Goal: Information Seeking & Learning: Check status

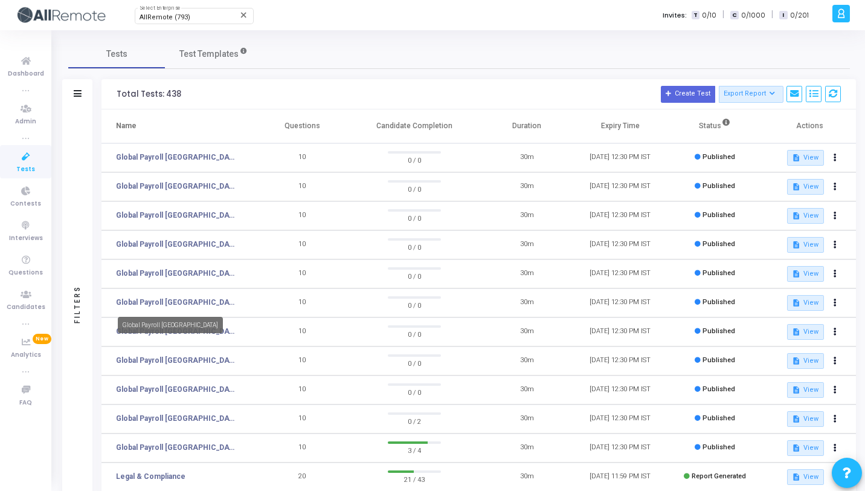
scroll to position [152, 0]
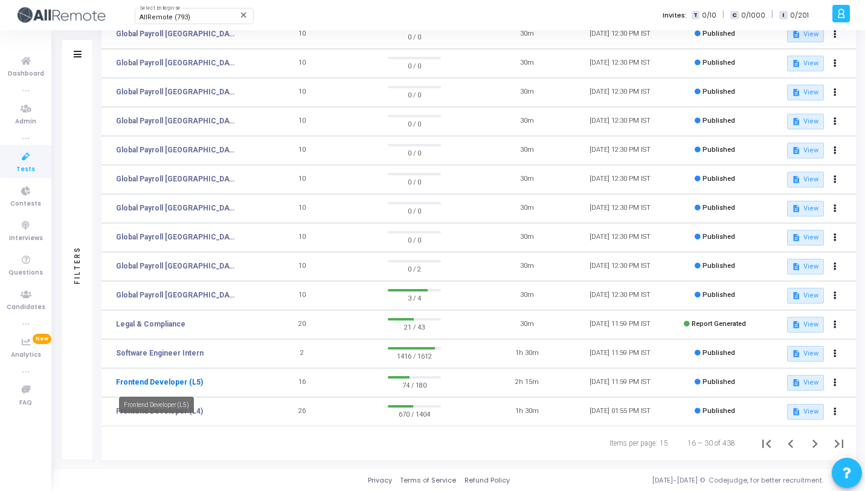
click at [172, 383] on link "Frontend Developer (L5)" at bounding box center [159, 381] width 87 height 11
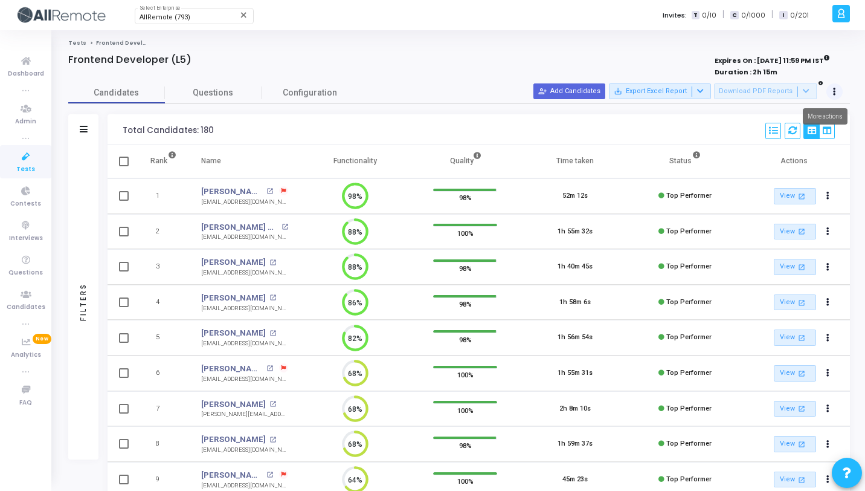
click at [840, 90] on button at bounding box center [834, 91] width 17 height 17
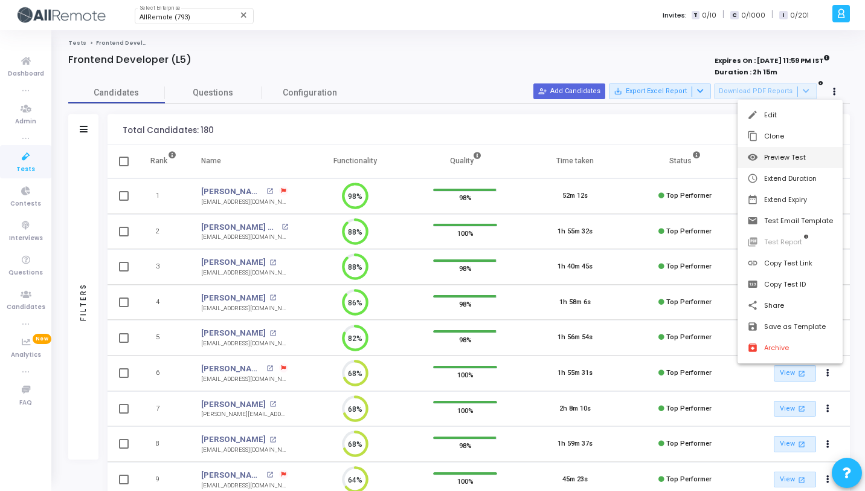
click at [776, 158] on button "visibility Preview Test" at bounding box center [790, 157] width 105 height 21
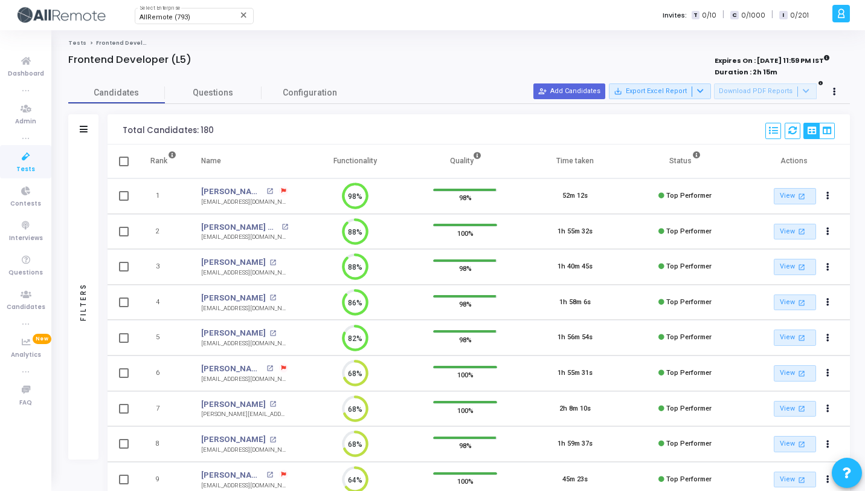
click at [82, 134] on div at bounding box center [84, 129] width 8 height 10
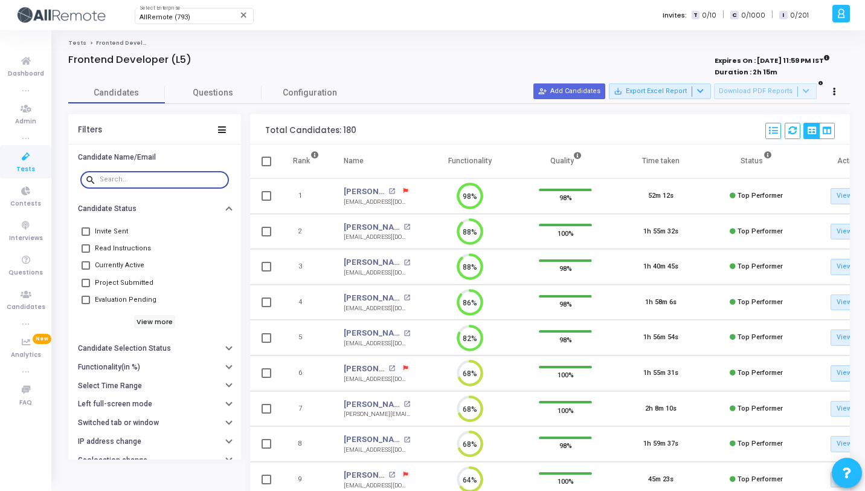
click at [130, 176] on input "text" at bounding box center [162, 179] width 124 height 7
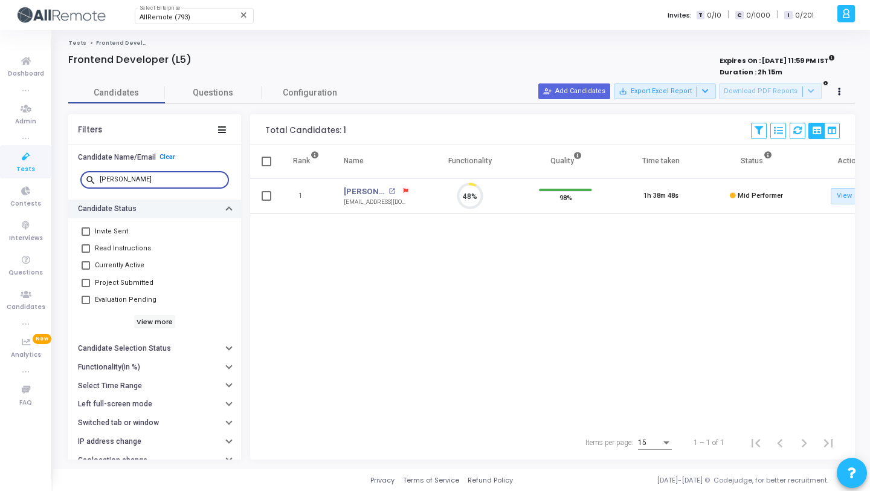
scroll to position [25, 31]
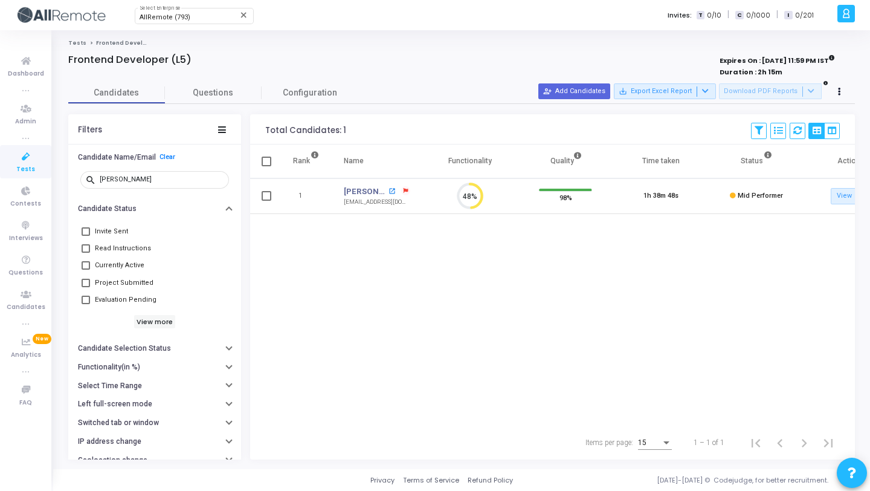
click at [388, 190] on mat-icon "open_in_new" at bounding box center [391, 191] width 7 height 7
click at [170, 178] on input "[PERSON_NAME]" at bounding box center [162, 179] width 124 height 7
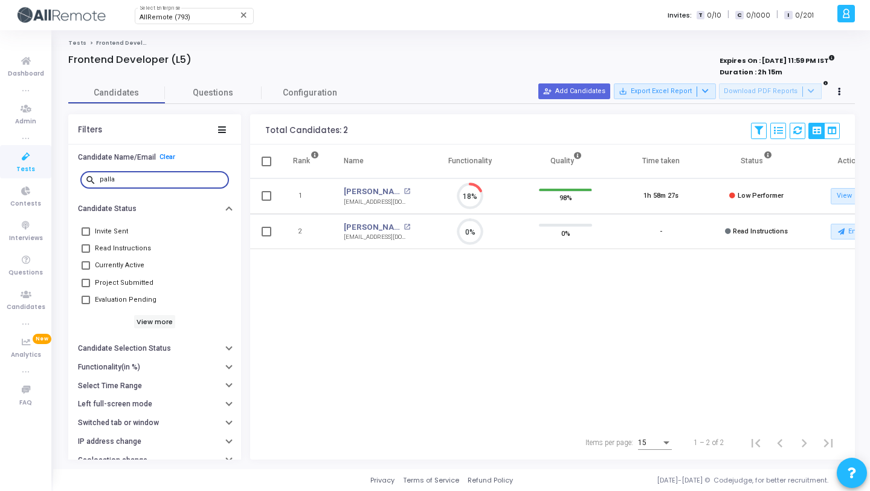
scroll to position [25, 31]
type input "[PERSON_NAME]"
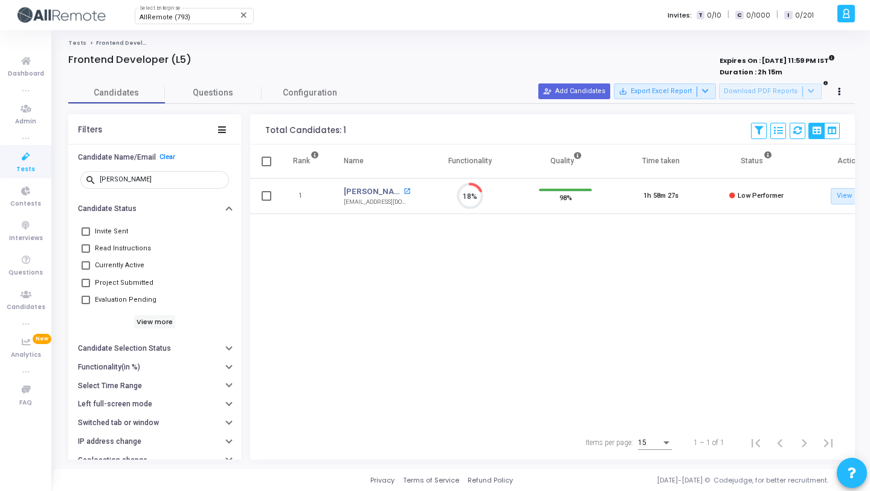
click at [408, 190] on mat-icon "open_in_new" at bounding box center [407, 191] width 7 height 7
click at [407, 192] on mat-icon "open_in_new" at bounding box center [407, 191] width 7 height 7
click at [161, 173] on div "[PERSON_NAME]" at bounding box center [162, 178] width 124 height 19
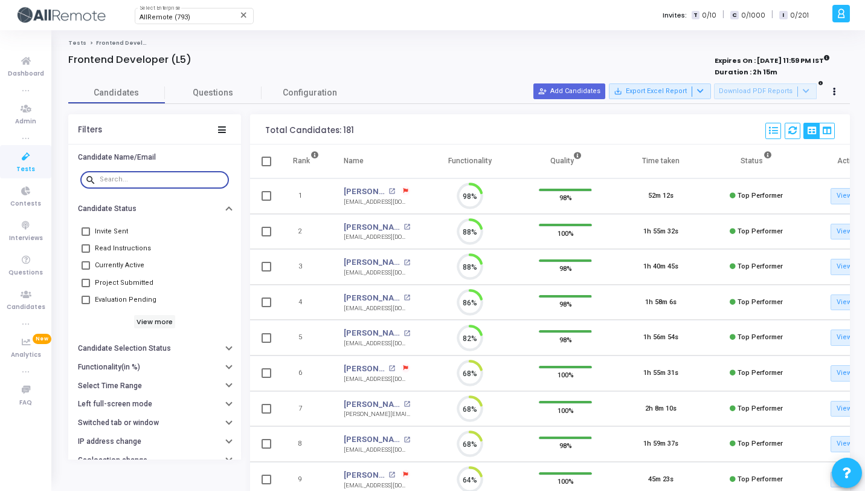
scroll to position [25, 31]
click at [173, 173] on div at bounding box center [162, 178] width 124 height 19
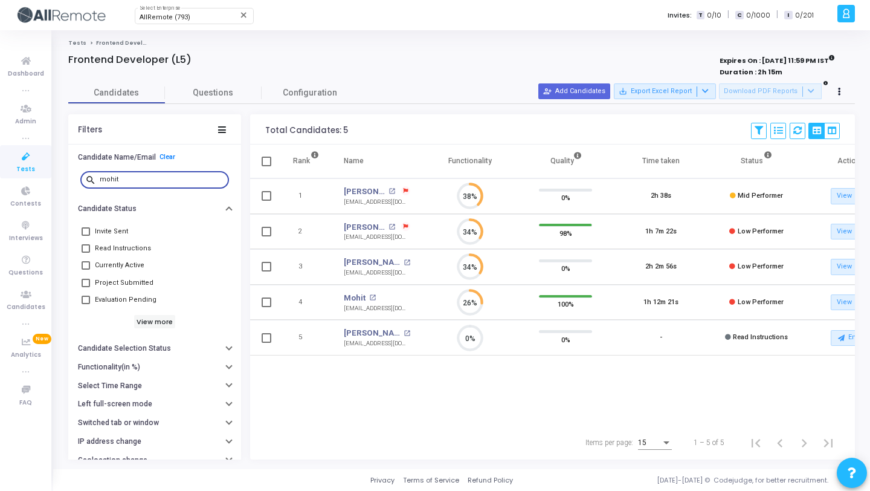
type input "mohit"
click at [778, 128] on icon at bounding box center [778, 130] width 8 height 8
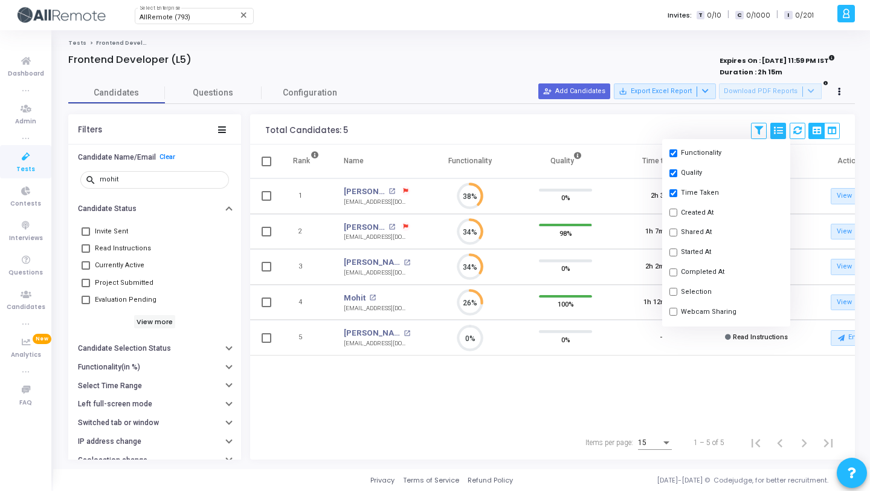
click at [700, 253] on button "Started At" at bounding box center [726, 252] width 128 height 20
checkbox input "true"
click at [538, 62] on div "Expires On : 18 Oct, 2025 11:59 PM IST Duration : 2h 15m" at bounding box center [681, 67] width 307 height 22
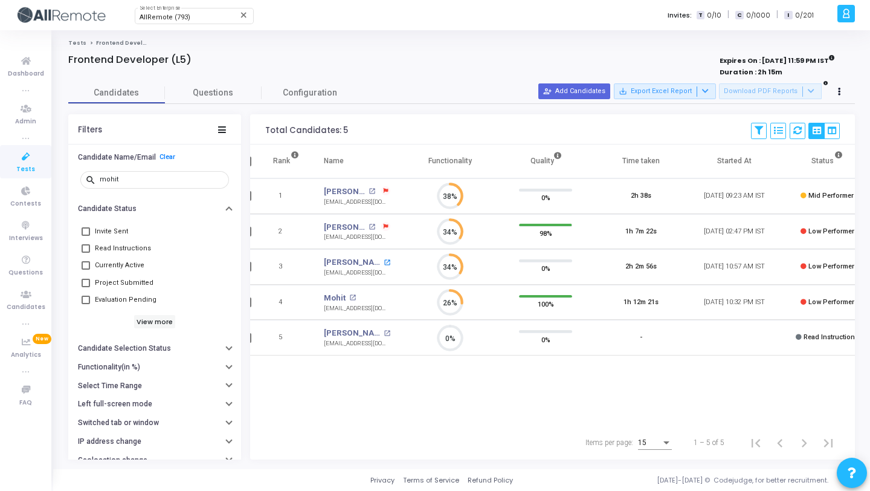
click at [384, 260] on mat-icon "open_in_new" at bounding box center [387, 262] width 7 height 7
click at [350, 297] on mat-icon "open_in_new" at bounding box center [352, 297] width 7 height 7
click at [170, 180] on input "mohit" at bounding box center [162, 179] width 124 height 7
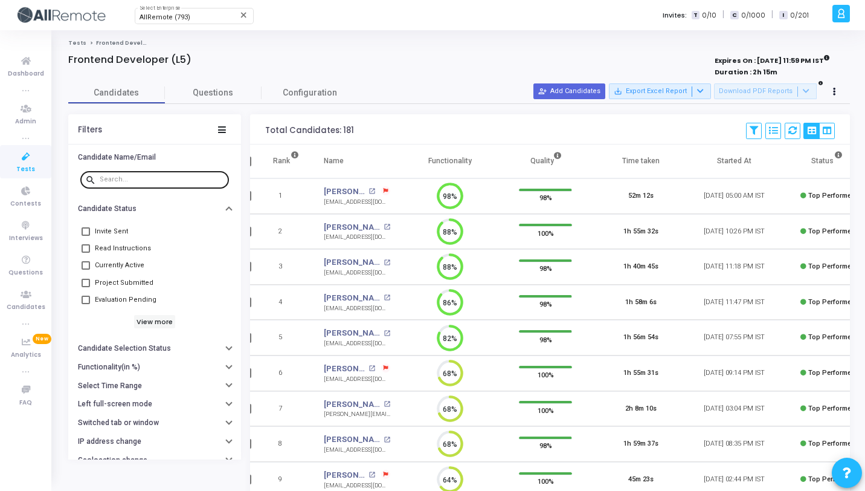
scroll to position [5, 5]
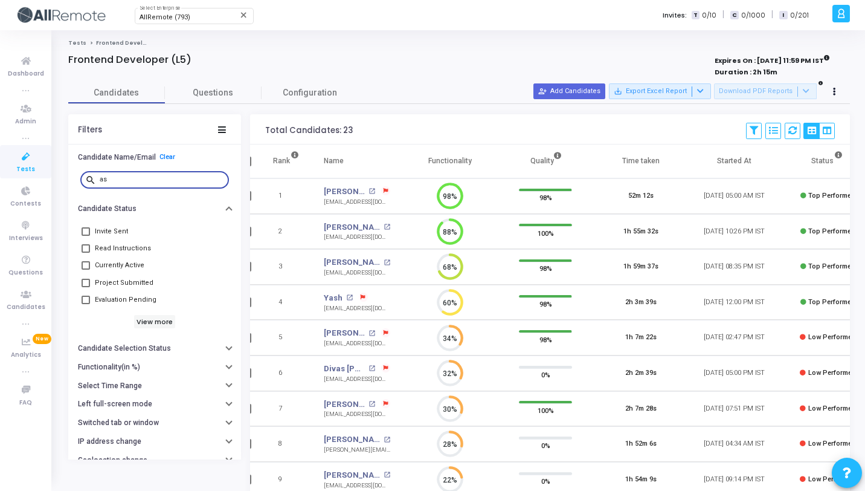
type input "as"
click at [384, 262] on mat-icon "open_in_new" at bounding box center [387, 262] width 7 height 7
click at [164, 175] on div "as" at bounding box center [162, 178] width 124 height 19
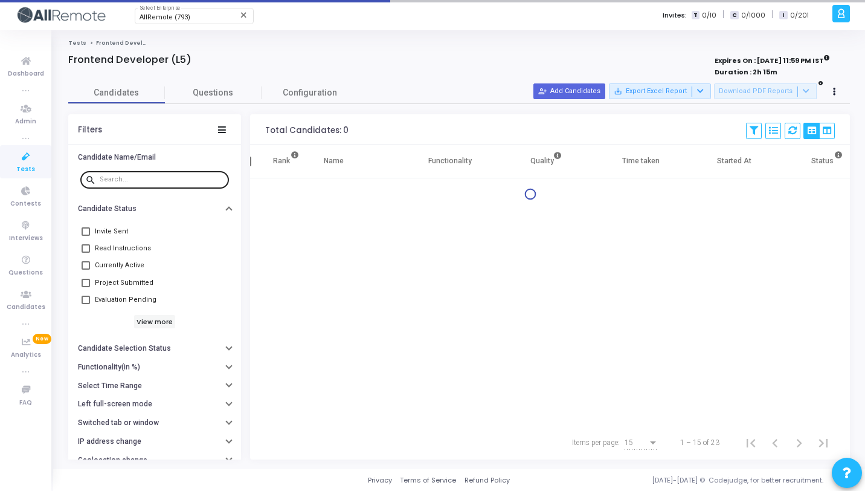
click at [153, 179] on input "text" at bounding box center [162, 179] width 124 height 7
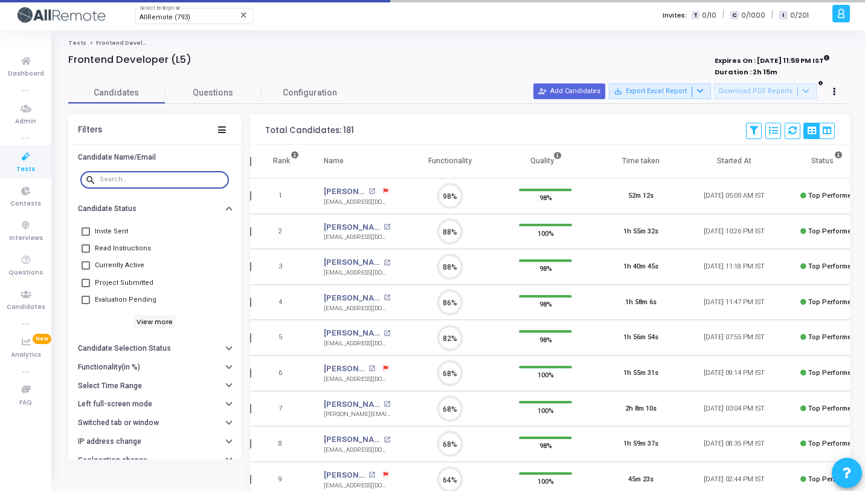
click at [147, 176] on input "text" at bounding box center [162, 179] width 124 height 7
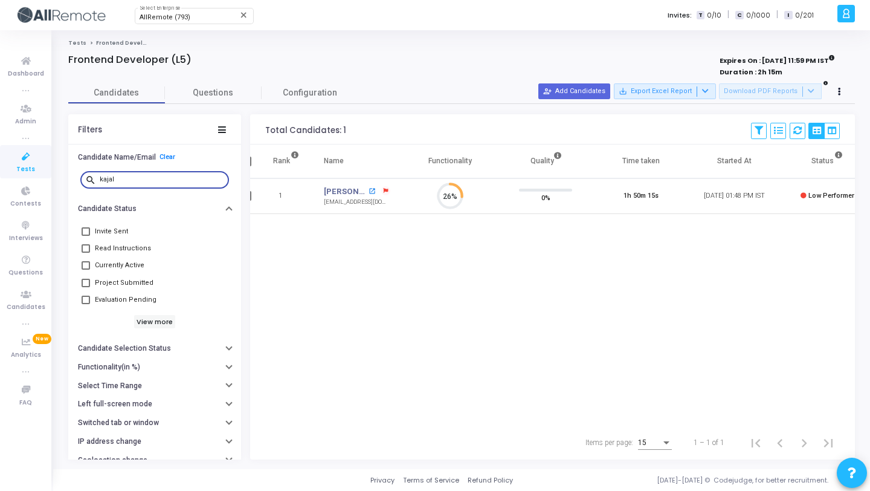
type input "kajal"
click at [372, 192] on mat-icon "open_in_new" at bounding box center [372, 191] width 7 height 7
click at [155, 182] on input "kajal" at bounding box center [162, 179] width 124 height 7
type input "harsh"
click at [374, 191] on mat-icon "open_in_new" at bounding box center [372, 191] width 7 height 7
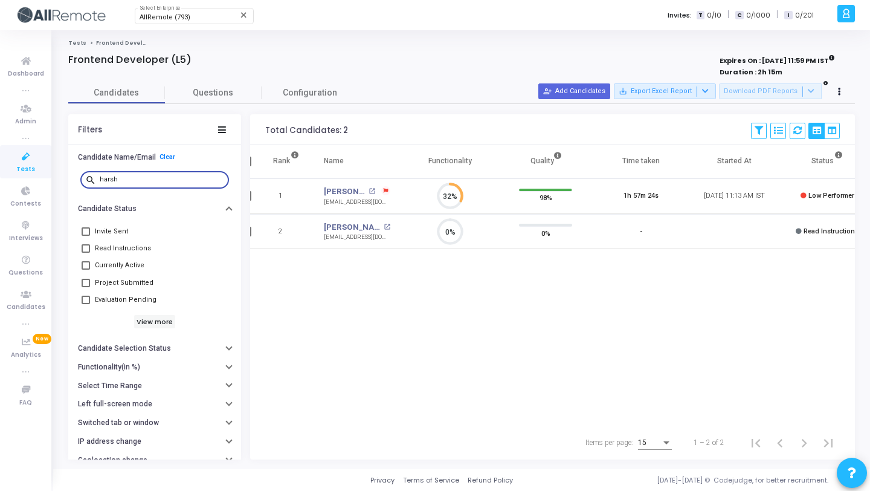
click at [153, 182] on input "harsh" at bounding box center [162, 179] width 124 height 7
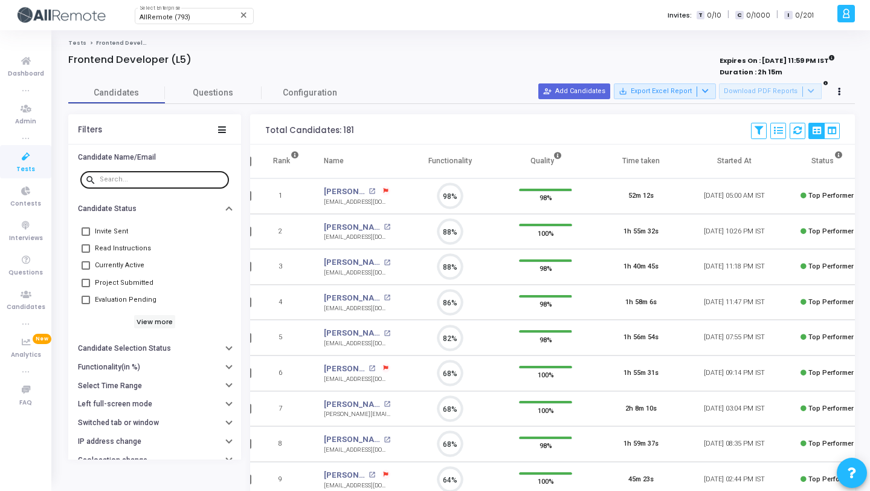
click at [149, 182] on input "text" at bounding box center [162, 179] width 124 height 7
click at [149, 179] on input "text" at bounding box center [162, 179] width 124 height 7
click at [143, 174] on div at bounding box center [162, 178] width 124 height 19
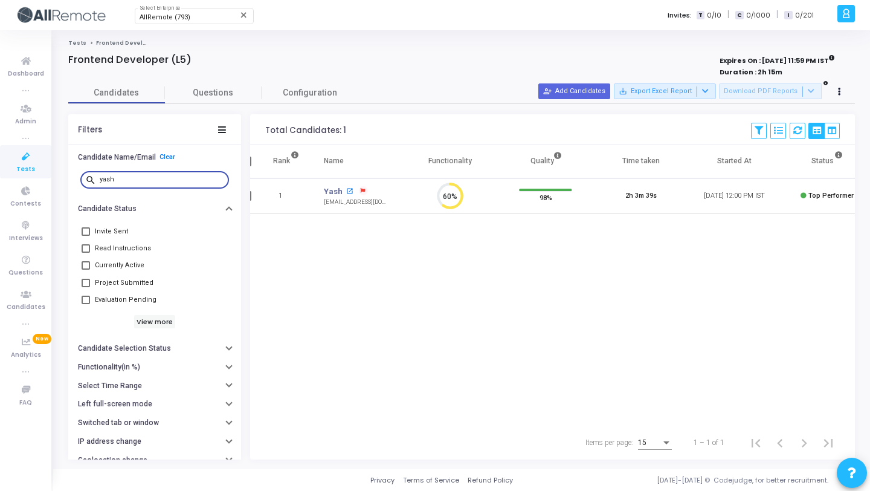
type input "yash"
click at [349, 192] on mat-icon "open_in_new" at bounding box center [349, 191] width 7 height 7
click at [159, 155] on link "Clear" at bounding box center [167, 157] width 16 height 8
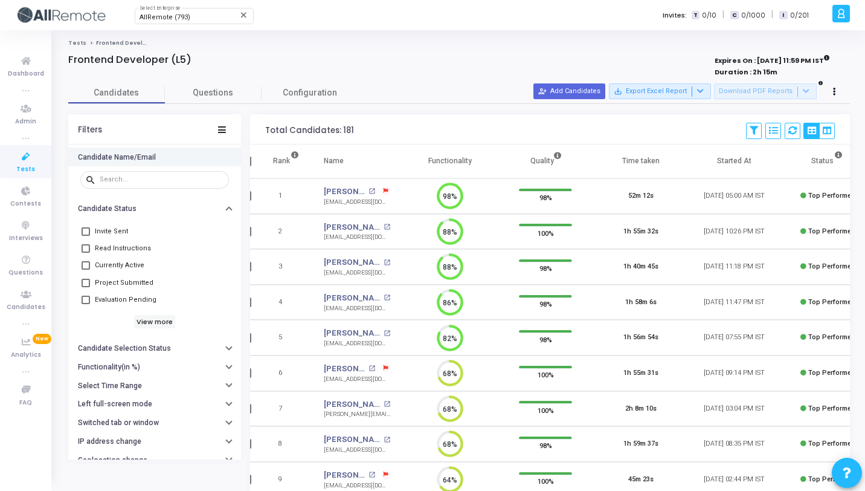
scroll to position [5, 5]
click at [835, 85] on button at bounding box center [834, 91] width 17 height 17
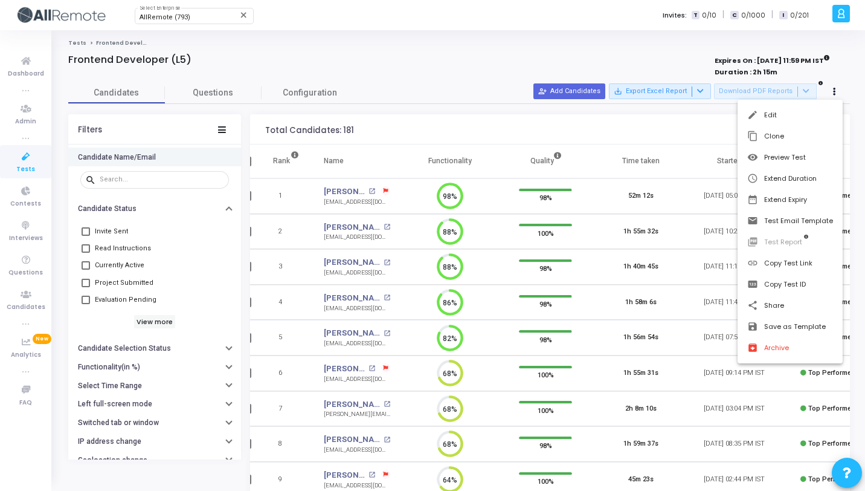
click at [333, 65] on div at bounding box center [432, 245] width 865 height 491
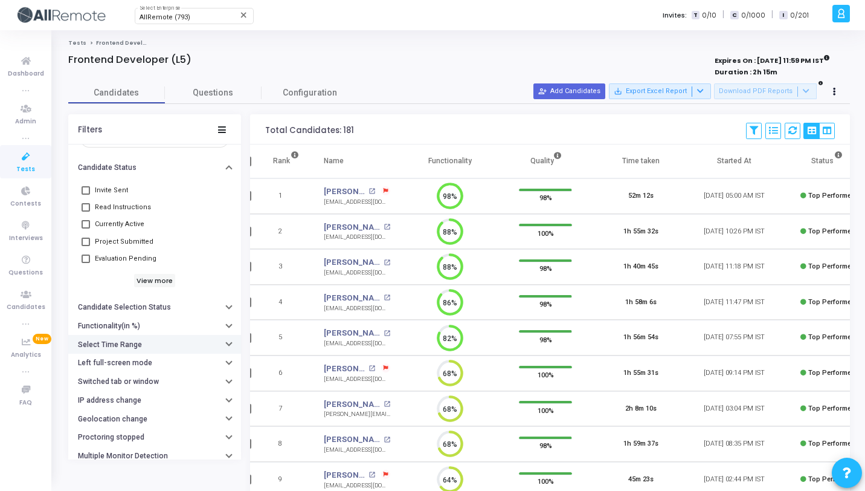
click at [157, 345] on button "Select Time Range" at bounding box center [154, 344] width 173 height 19
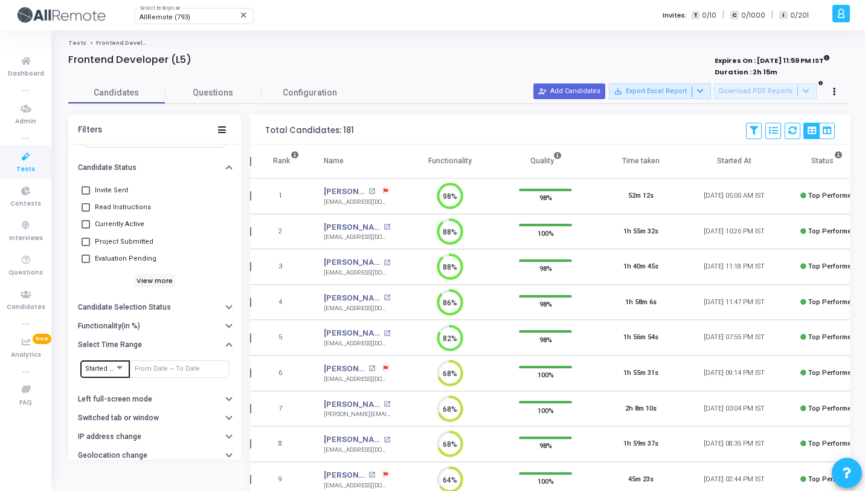
click at [123, 362] on div "Started At" at bounding box center [105, 367] width 40 height 19
click at [123, 362] on span "Started At" at bounding box center [110, 369] width 50 height 20
click at [145, 371] on input "text" at bounding box center [179, 368] width 89 height 7
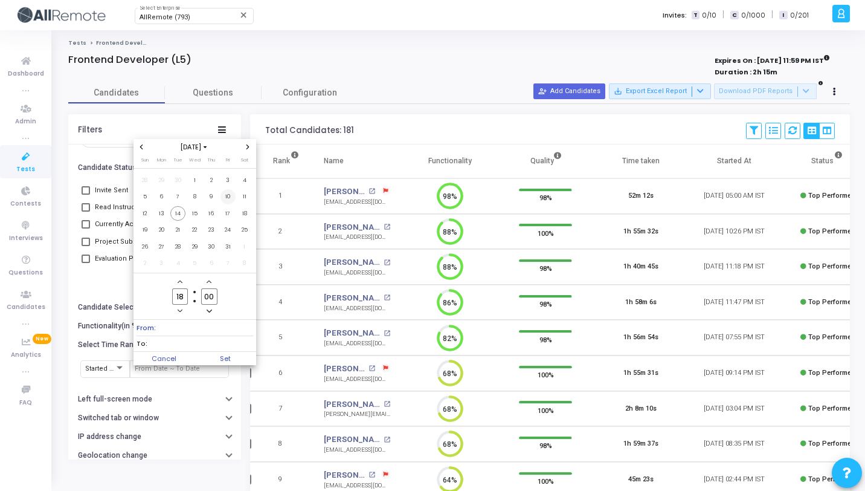
click at [227, 199] on span "10" at bounding box center [227, 196] width 15 height 15
click at [185, 300] on input "18" at bounding box center [180, 296] width 16 height 16
type input "1"
click at [181, 212] on span "14" at bounding box center [177, 213] width 15 height 15
click at [186, 294] on input "00" at bounding box center [180, 296] width 16 height 16
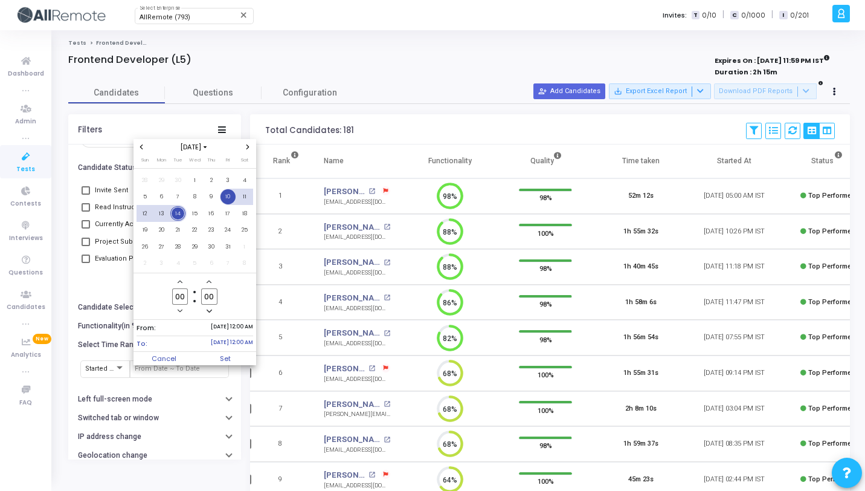
type input "0"
type input "16"
click at [231, 362] on span "Set" at bounding box center [226, 358] width 62 height 13
type input "10/10/2025, 12:00 AM - 10/14/2025, 4:00 PM"
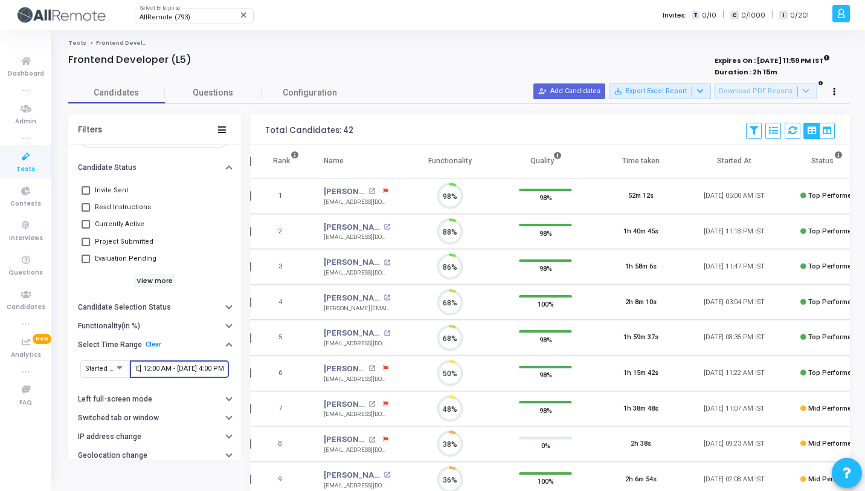
scroll to position [25, 31]
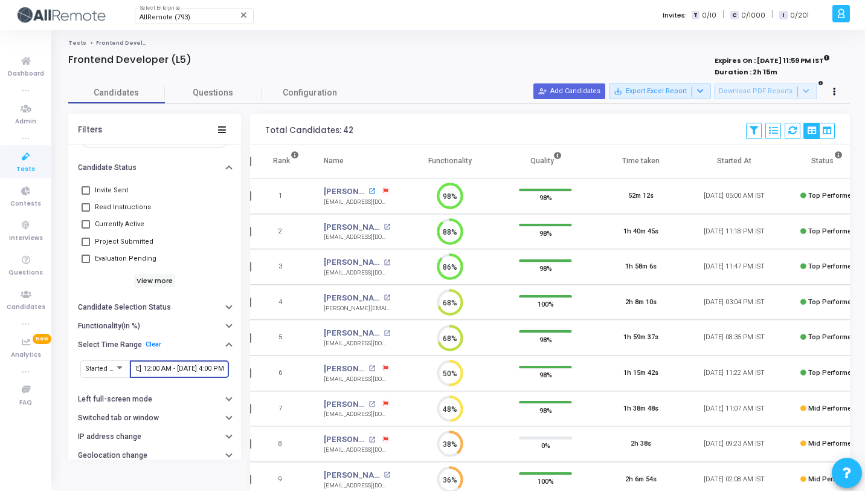
click at [369, 188] on mat-icon "open_in_new" at bounding box center [372, 191] width 7 height 7
drag, startPoint x: 27, startPoint y: 158, endPoint x: 166, endPoint y: 28, distance: 190.2
click at [27, 158] on icon at bounding box center [25, 156] width 25 height 15
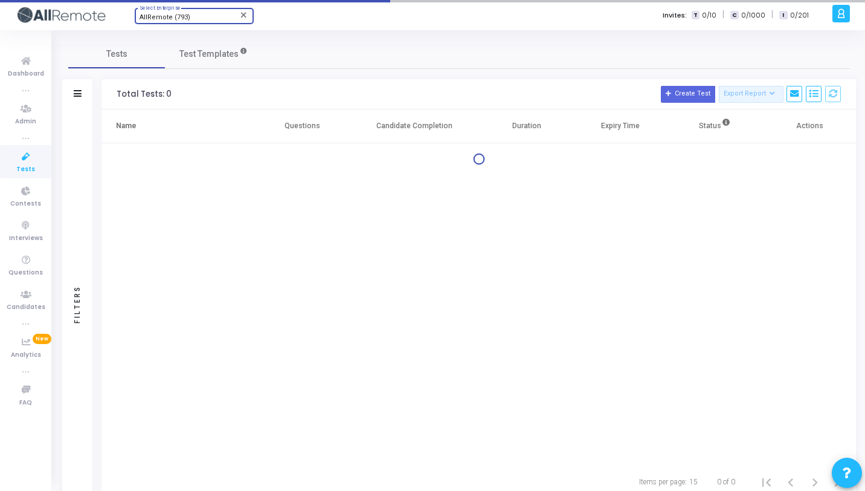
click at [167, 18] on span "AllRemote (793)" at bounding box center [165, 17] width 51 height 8
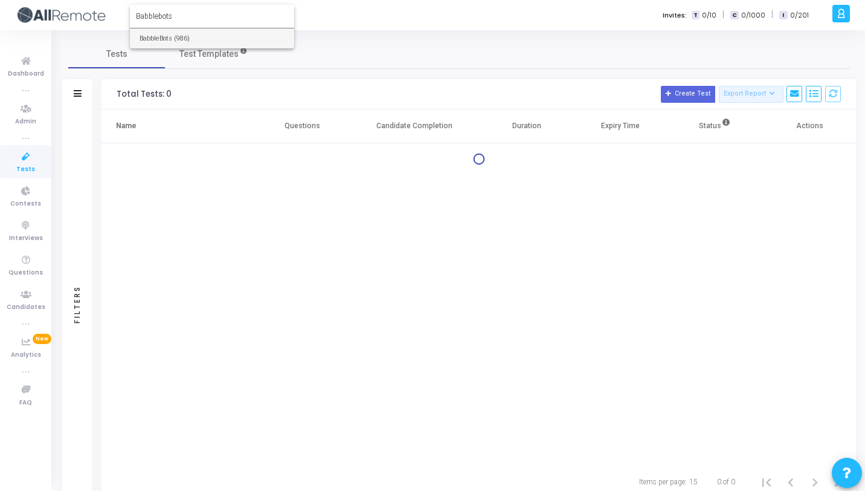
type input "Babblebots"
click at [169, 34] on span "BabbleBots (986)" at bounding box center [212, 38] width 145 height 20
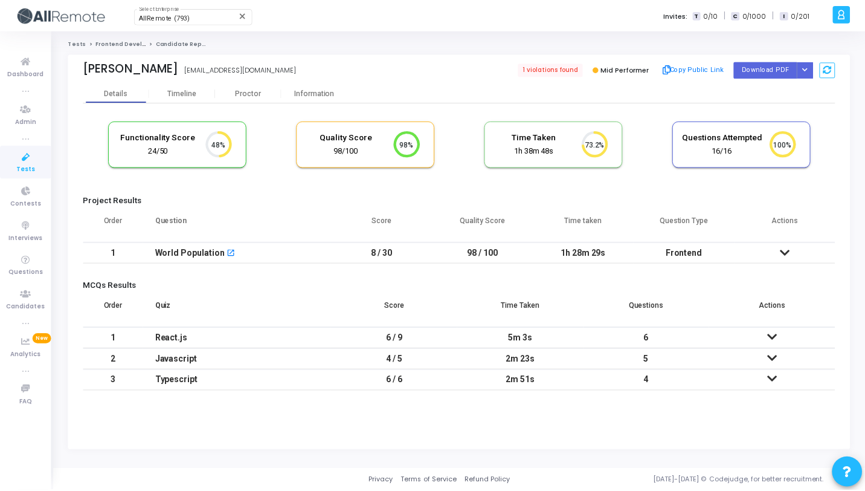
scroll to position [5, 5]
click at [294, 248] on div "World Population open_in_new" at bounding box center [238, 253] width 165 height 20
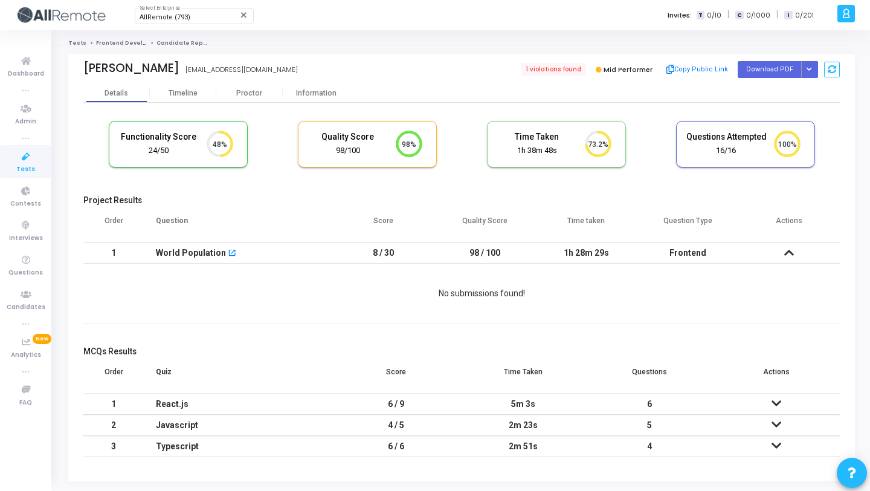
click at [294, 255] on div "World Population open_in_new" at bounding box center [238, 253] width 165 height 20
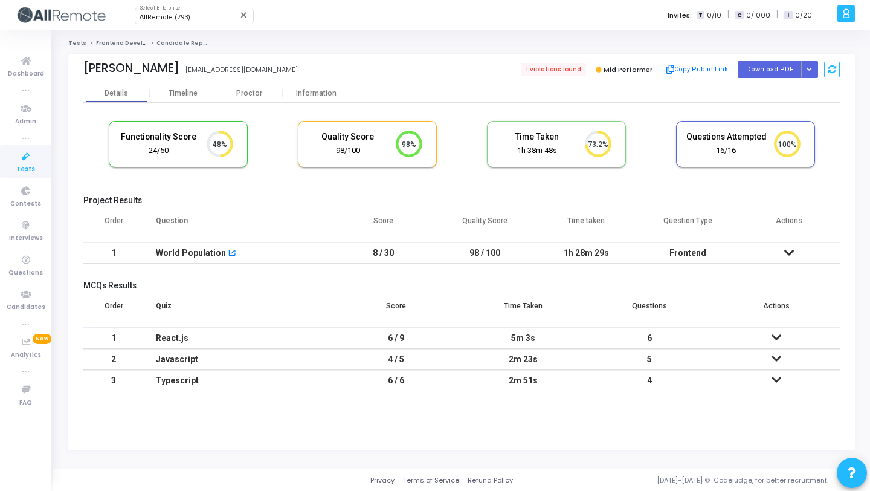
click at [788, 251] on icon at bounding box center [789, 252] width 10 height 8
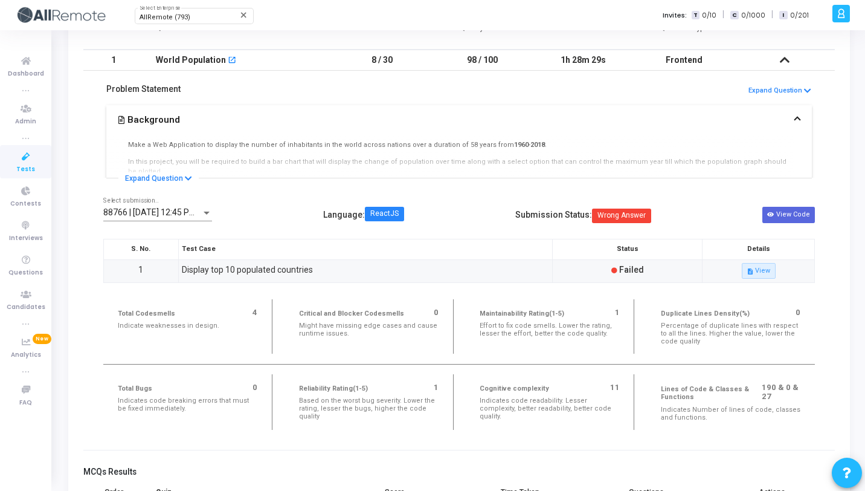
scroll to position [200, 0]
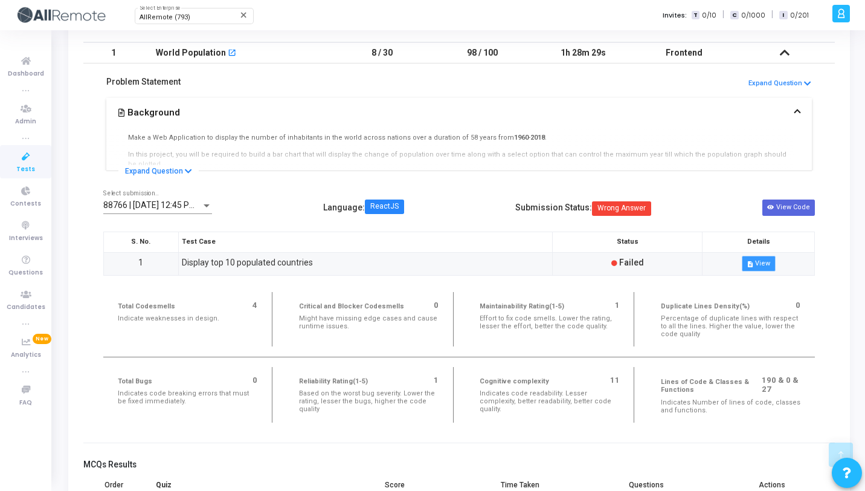
click at [753, 265] on icon "description" at bounding box center [750, 263] width 7 height 7
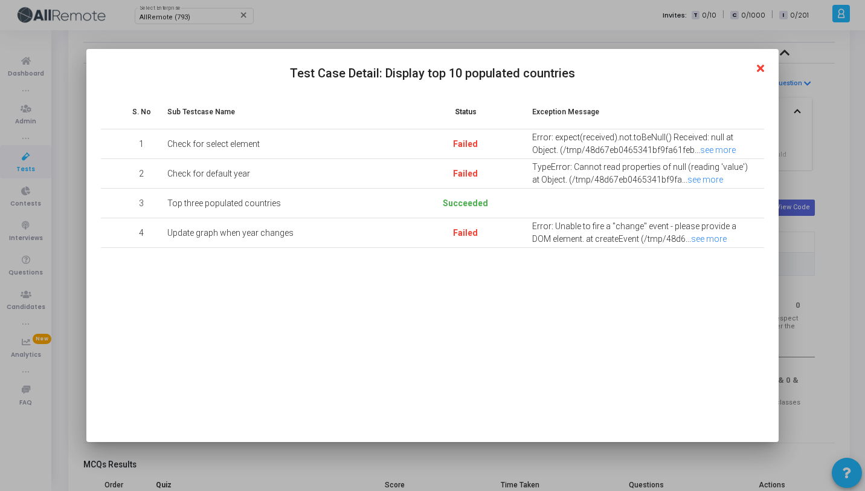
scroll to position [0, 0]
click at [716, 149] on link "see more" at bounding box center [718, 150] width 36 height 10
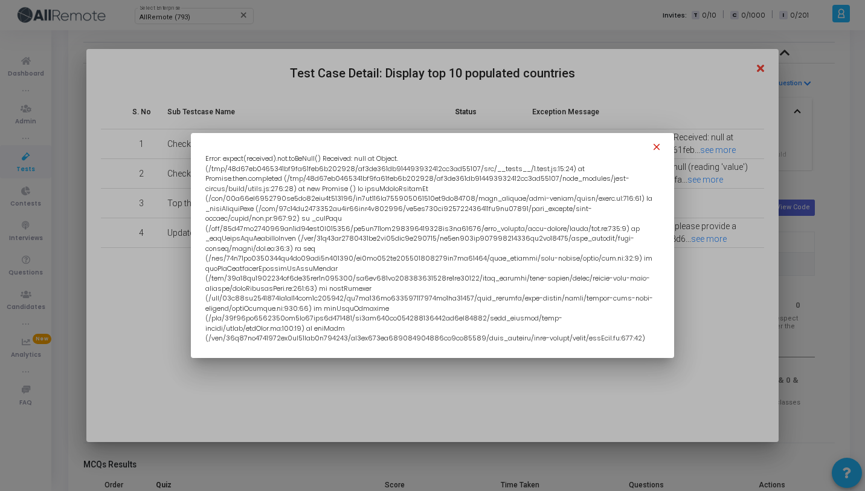
click at [658, 156] on mat-icon "close" at bounding box center [658, 148] width 14 height 14
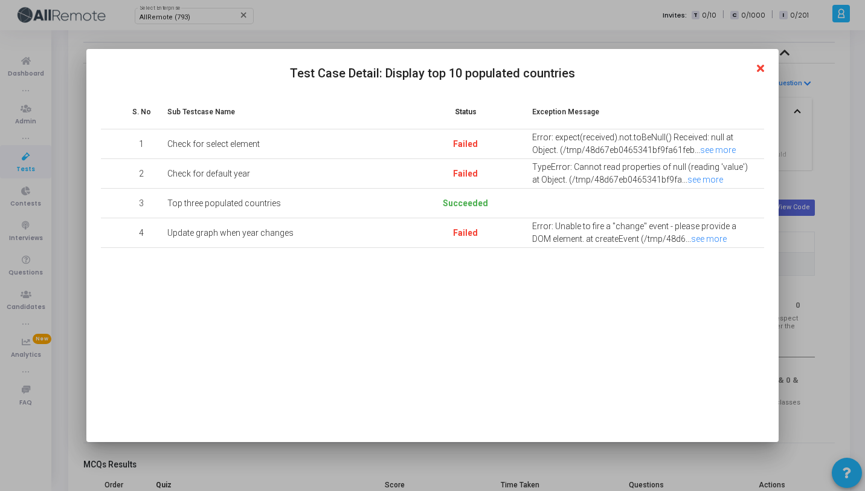
click at [764, 64] on icon at bounding box center [760, 68] width 7 height 11
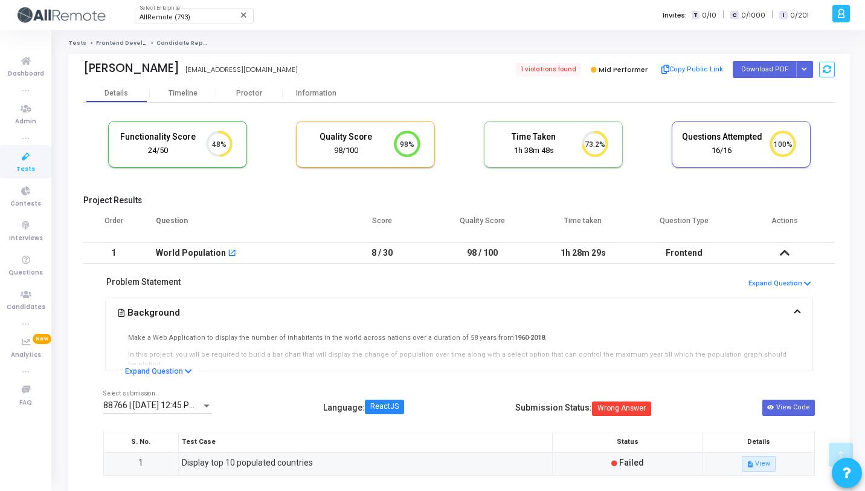
scroll to position [200, 0]
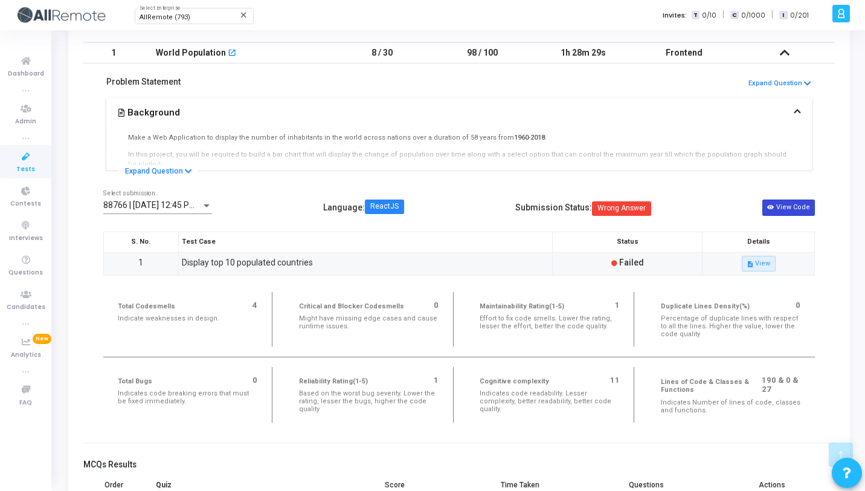
click at [787, 214] on button "View Code" at bounding box center [788, 207] width 53 height 16
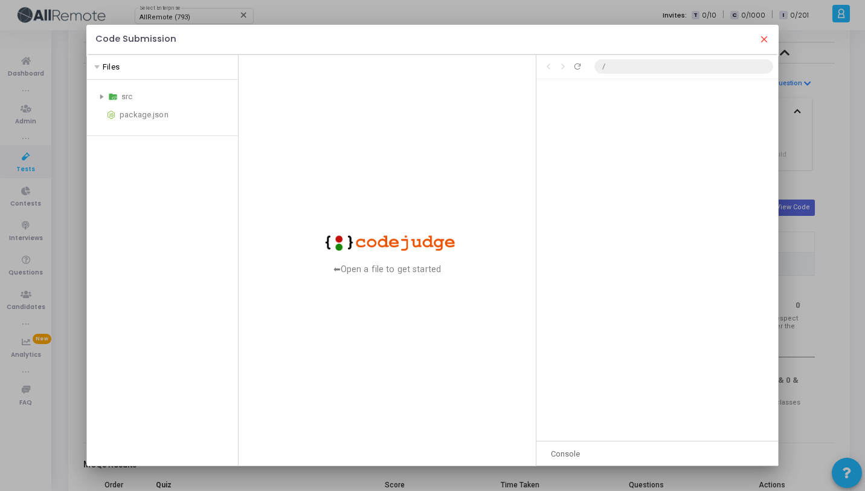
scroll to position [481, 0]
click at [98, 99] on div "src" at bounding box center [162, 96] width 141 height 14
click at [129, 163] on div "App.js" at bounding box center [180, 169] width 106 height 14
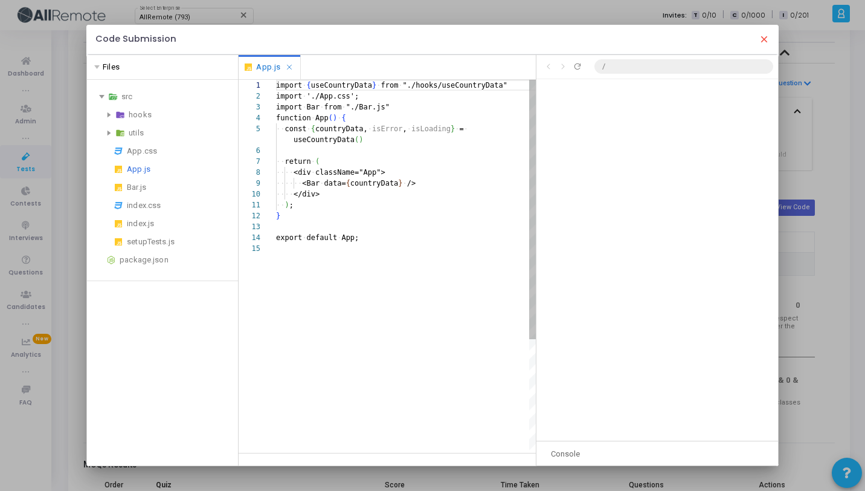
scroll to position [98, 0]
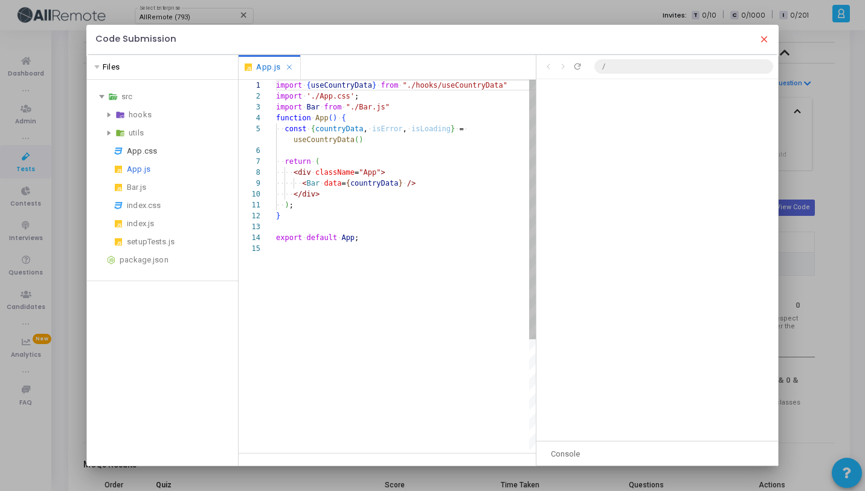
click at [139, 150] on div "App.css" at bounding box center [180, 151] width 106 height 14
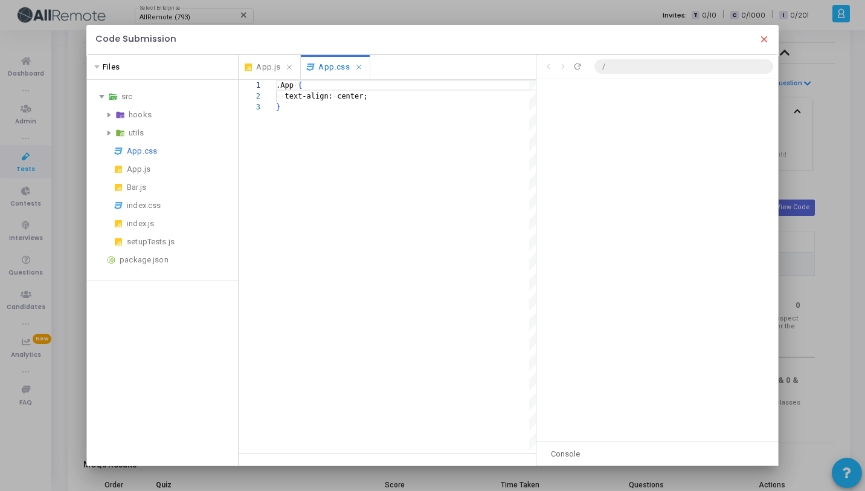
scroll to position [22, 0]
click at [142, 190] on div "Bar.js" at bounding box center [180, 187] width 106 height 14
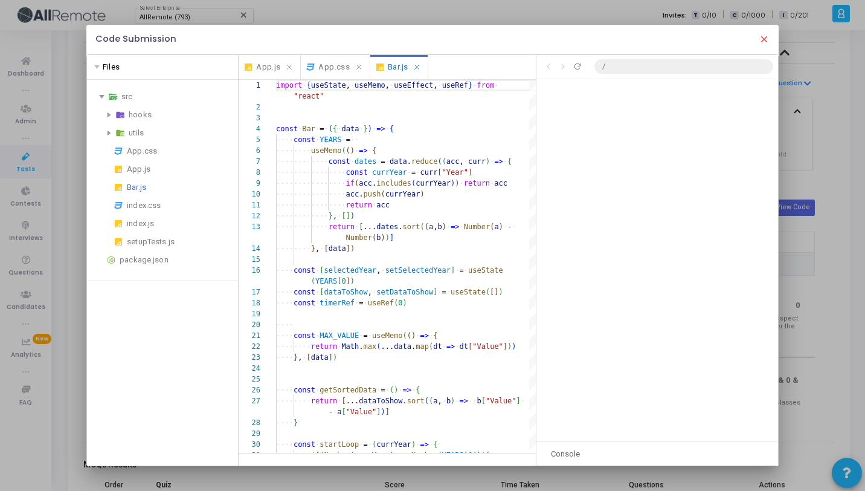
scroll to position [98, 0]
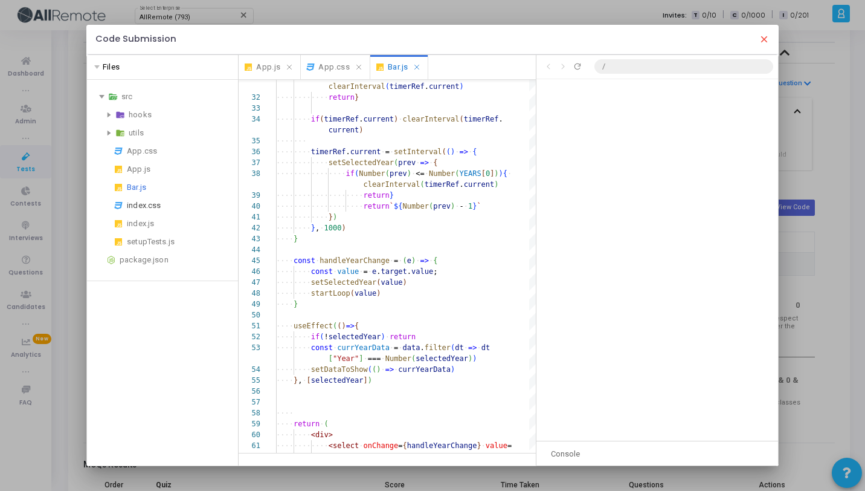
click at [135, 210] on div "index.css" at bounding box center [180, 205] width 106 height 14
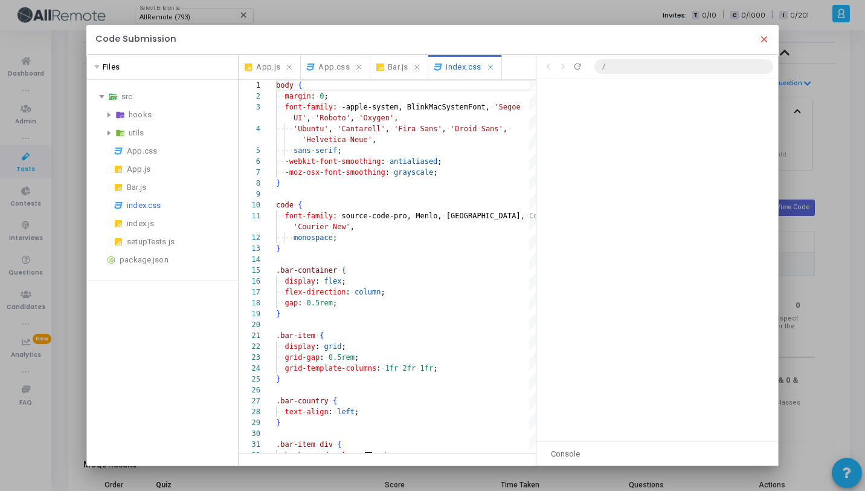
scroll to position [87, 0]
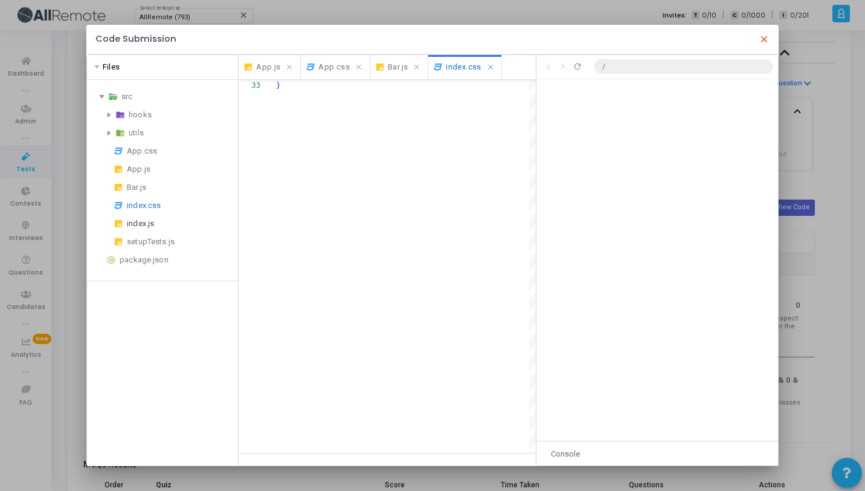
click at [124, 225] on div "index.js" at bounding box center [162, 223] width 141 height 14
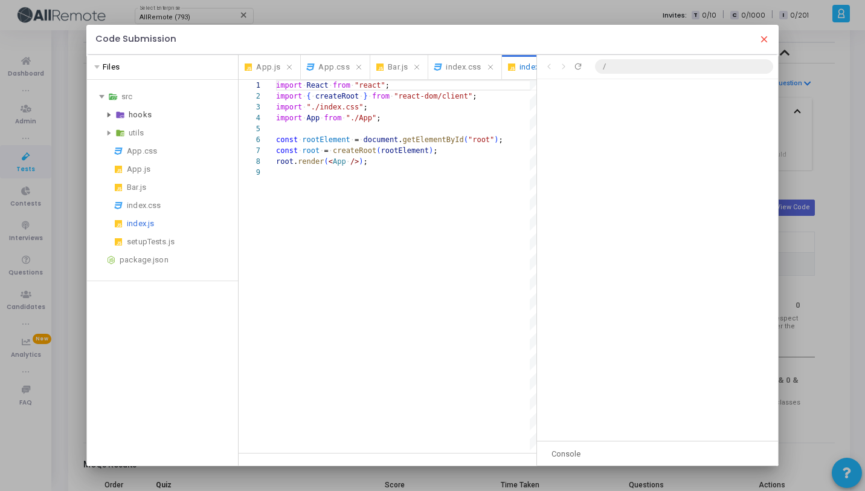
click at [108, 116] on icon at bounding box center [110, 114] width 4 height 5
click at [144, 129] on div "index.js" at bounding box center [183, 133] width 99 height 14
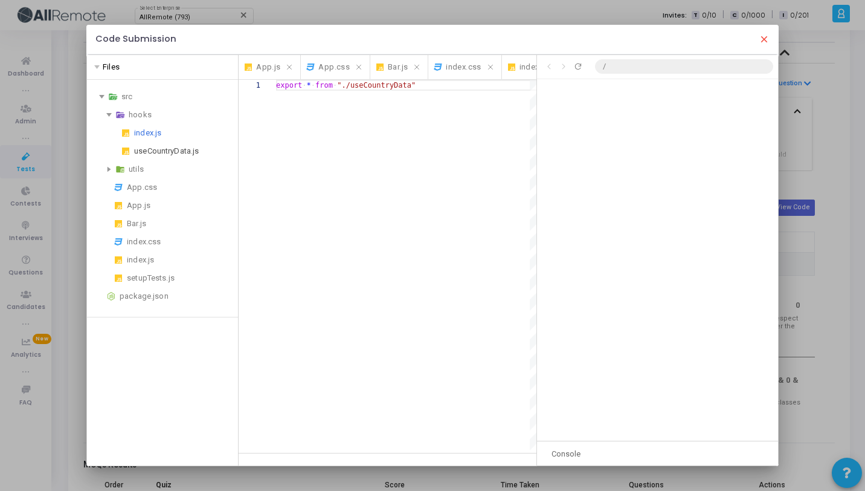
click at [156, 148] on div "useCountryData.js" at bounding box center [183, 151] width 99 height 14
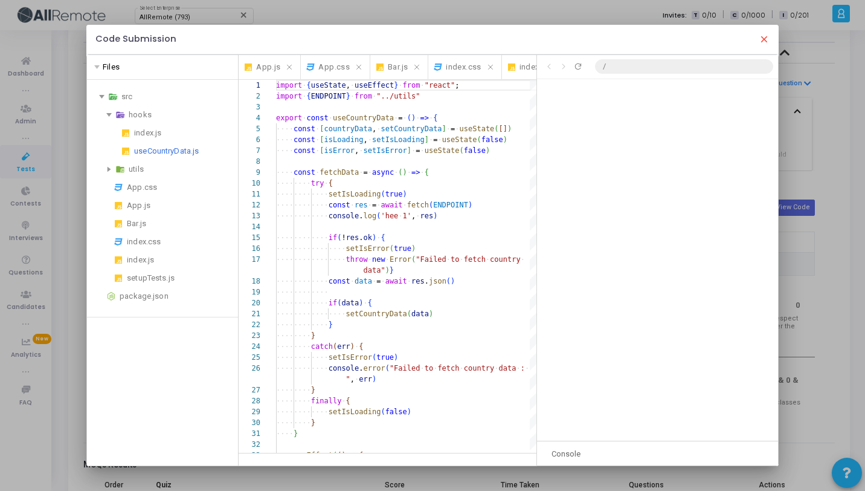
scroll to position [109, 0]
click at [289, 65] on icon "Select active file" at bounding box center [290, 67] width 4 height 4
click at [292, 65] on icon "Close file" at bounding box center [297, 67] width 10 height 8
click at [289, 65] on icon "Close file" at bounding box center [285, 67] width 10 height 8
click at [289, 65] on span "index.css" at bounding box center [273, 67] width 35 height 14
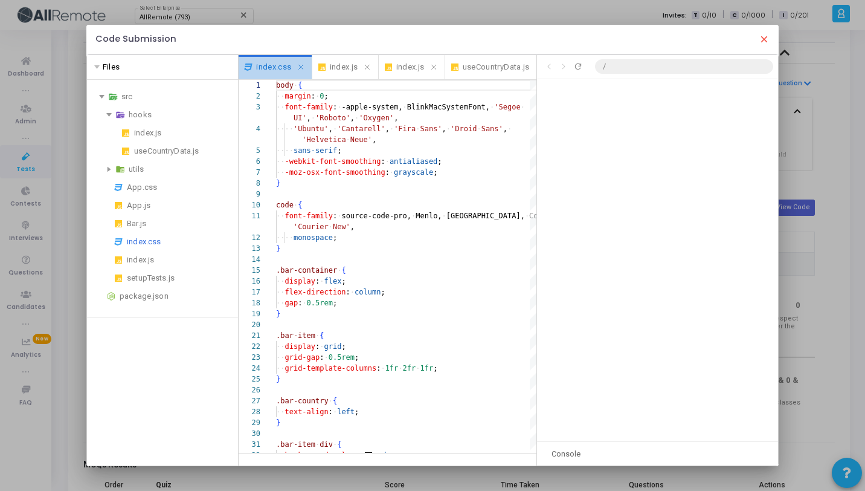
click at [289, 65] on span "index.css" at bounding box center [273, 67] width 35 height 14
click at [297, 66] on icon "Close file" at bounding box center [301, 67] width 10 height 8
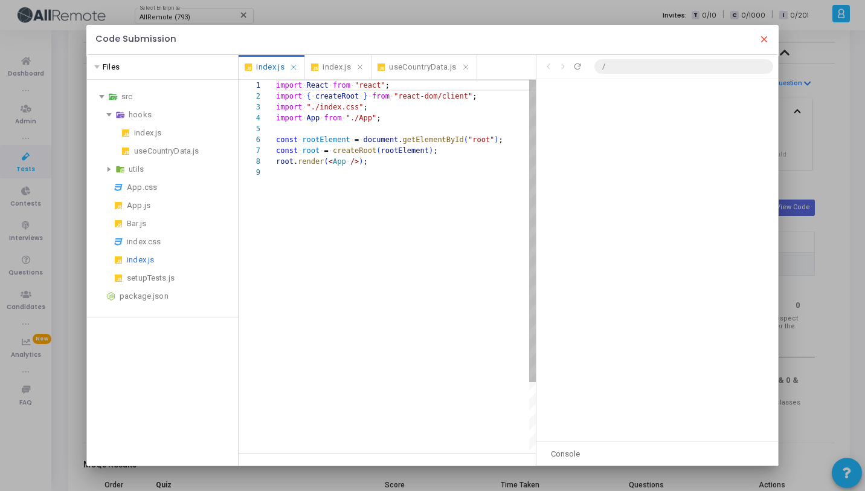
click at [297, 66] on icon "Close file" at bounding box center [294, 67] width 10 height 8
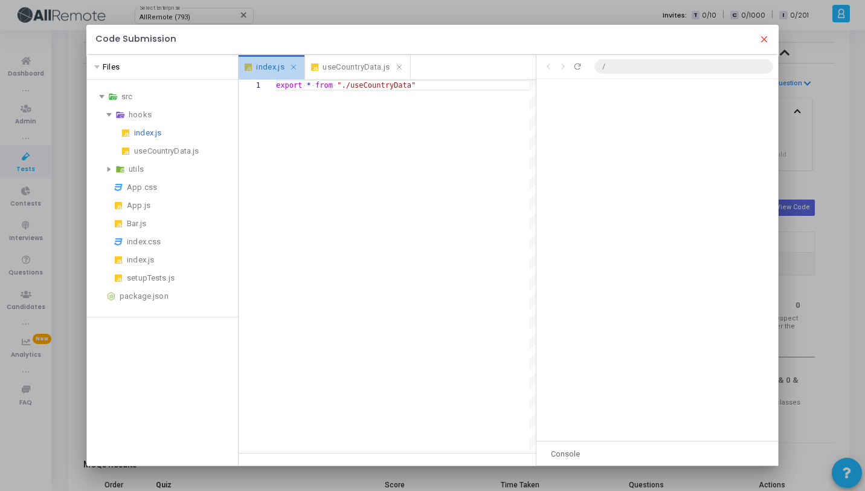
click at [297, 66] on icon "Close file" at bounding box center [294, 67] width 10 height 8
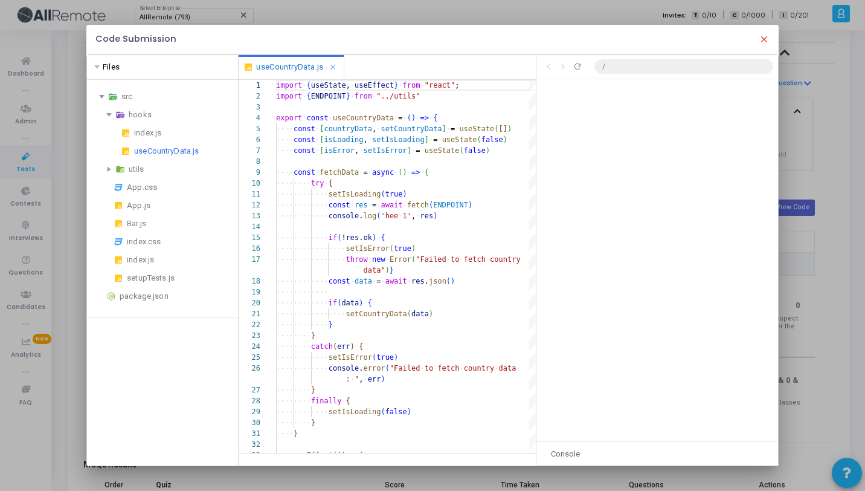
scroll to position [109, 0]
click at [331, 68] on icon "Close file" at bounding box center [333, 67] width 10 height 8
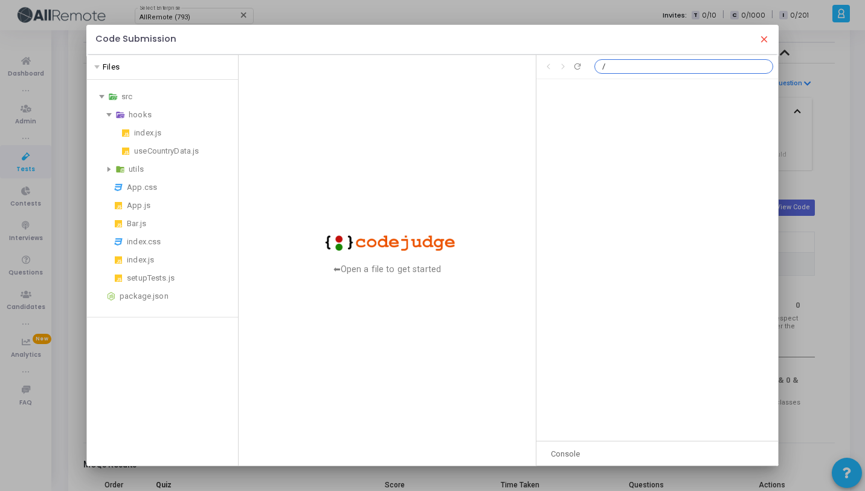
click at [639, 64] on input "/" at bounding box center [683, 66] width 179 height 14
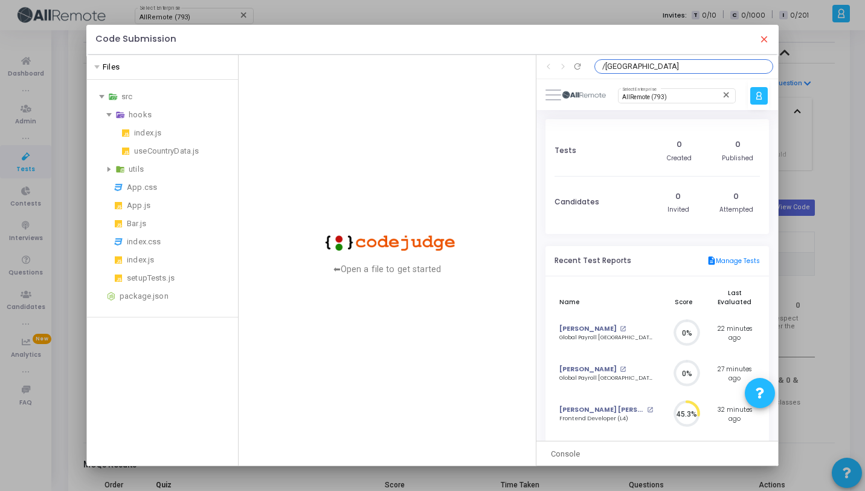
scroll to position [0, 0]
drag, startPoint x: 623, startPoint y: 66, endPoint x: 573, endPoint y: 60, distance: 50.5
click at [573, 60] on div "Click to go back Click to go forward Refresh preview /india" at bounding box center [657, 67] width 242 height 24
type input "/india"
click at [574, 67] on icon "Refresh preview" at bounding box center [578, 67] width 10 height 10
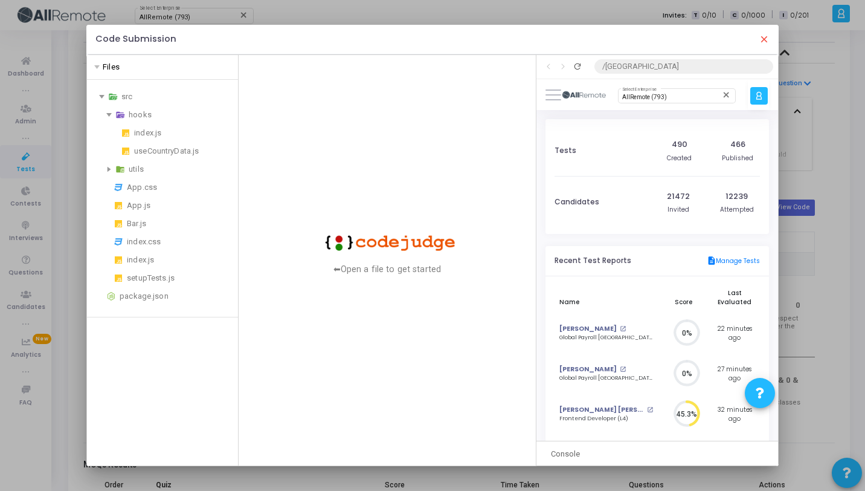
click at [578, 66] on icon "Refresh preview" at bounding box center [578, 67] width 10 height 10
click at [765, 40] on mat-icon "close" at bounding box center [764, 39] width 11 height 11
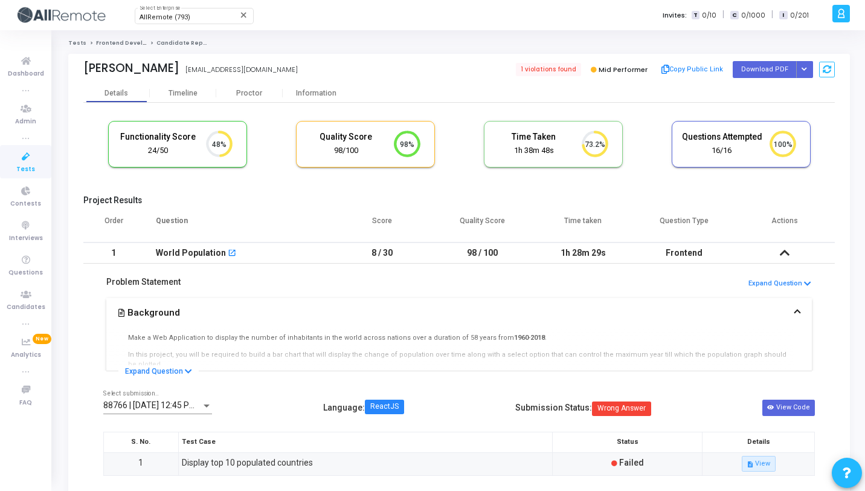
click at [277, 249] on div "World Population open_in_new" at bounding box center [238, 253] width 164 height 20
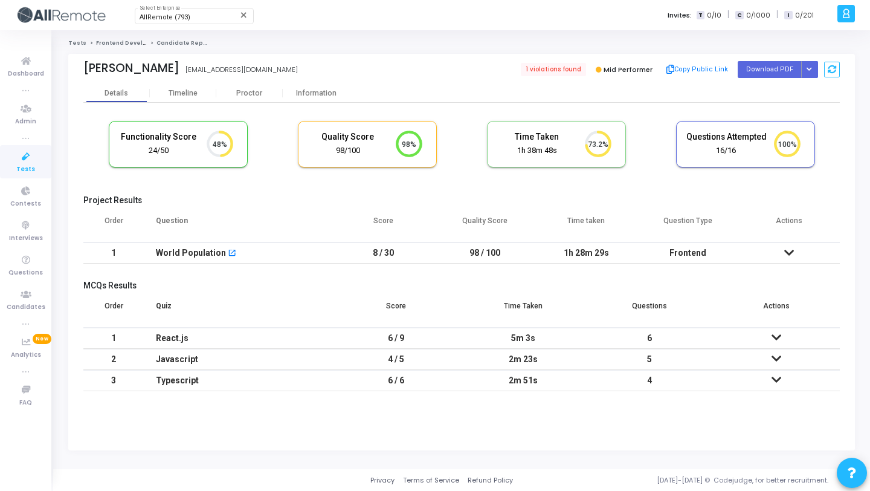
click at [277, 249] on div "World Population open_in_new" at bounding box center [238, 253] width 165 height 20
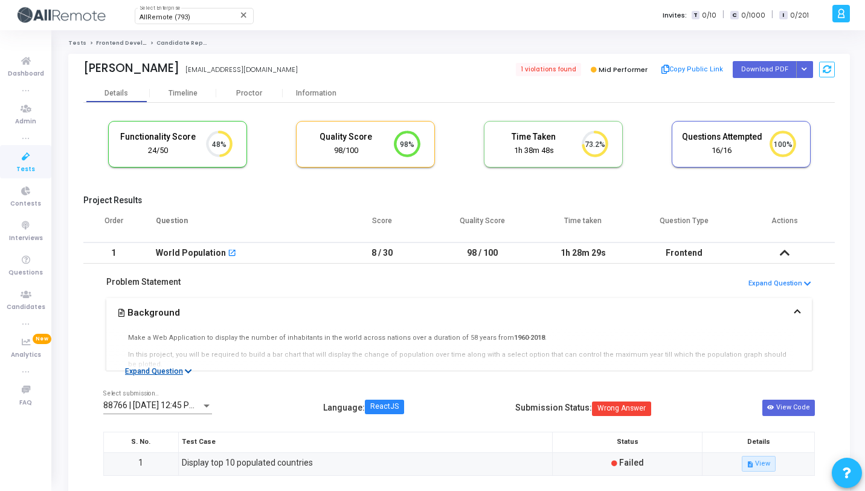
click at [185, 372] on icon at bounding box center [188, 371] width 7 height 8
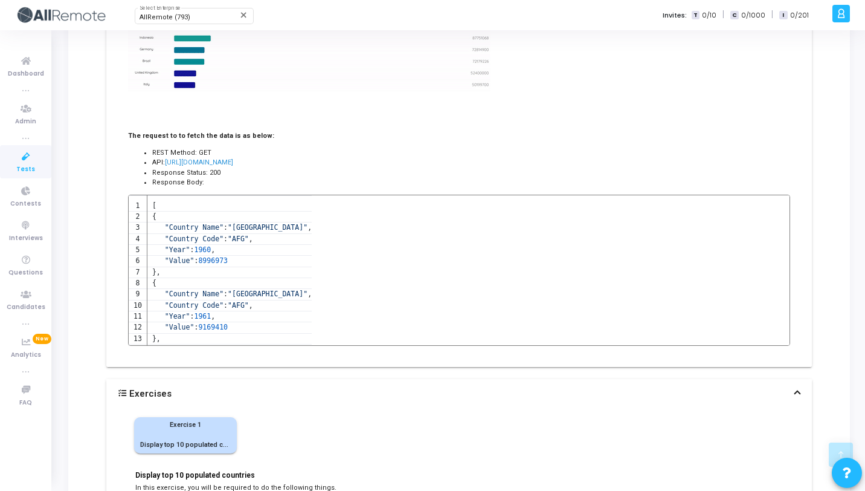
click at [233, 158] on span "https://codejudge-question-artifacts.s3.ap-south-1.amazonaws.com/poplution-coun…" at bounding box center [199, 162] width 68 height 8
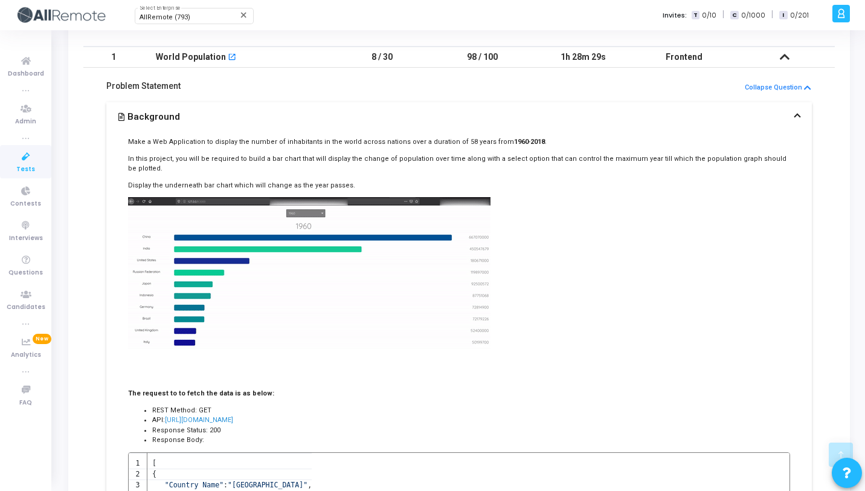
click at [233, 416] on span "https://codejudge-question-artifacts.s3.ap-south-1.amazonaws.com/poplution-coun…" at bounding box center [199, 420] width 68 height 8
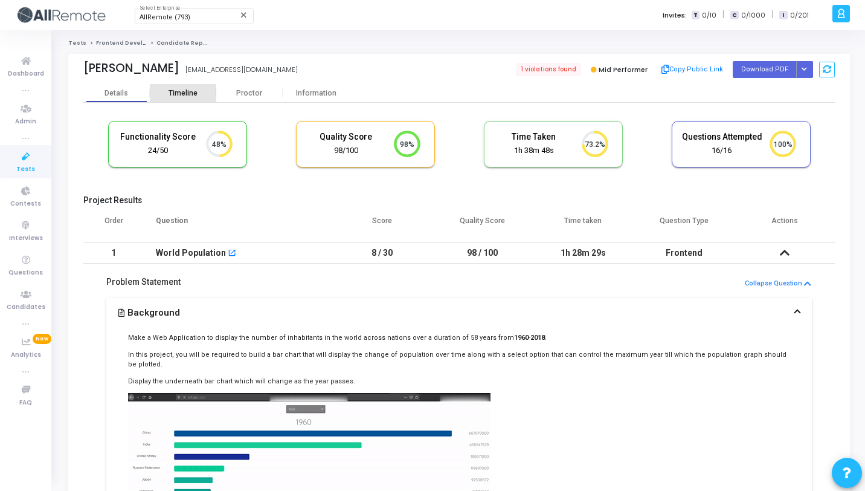
click at [181, 89] on div "Timeline" at bounding box center [183, 93] width 29 height 9
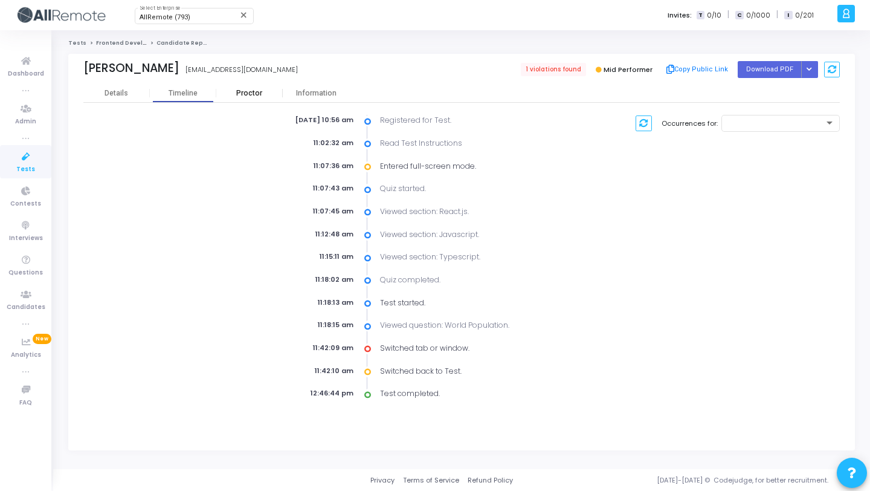
click at [242, 97] on div "Proctor" at bounding box center [249, 93] width 66 height 18
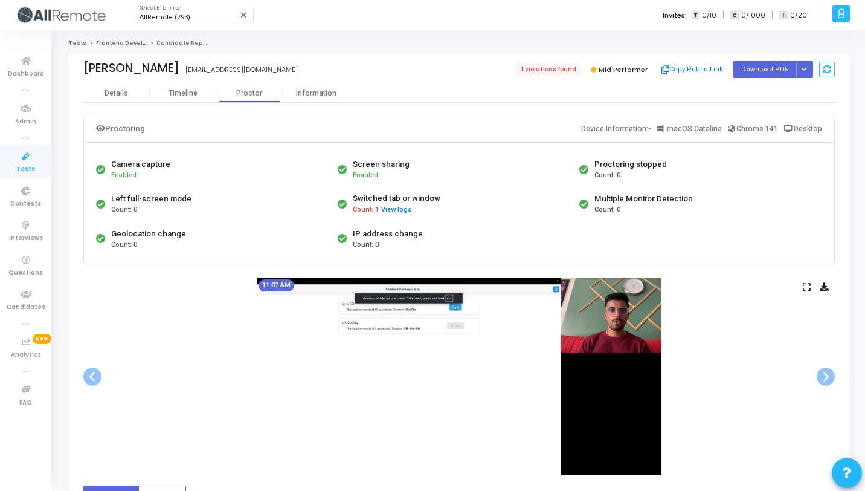
click at [506, 37] on div "Tests Frontend Developer (L5) Candidate Report Vinit vinitkansend@gmail.com 1 v…" at bounding box center [459, 412] width 812 height 764
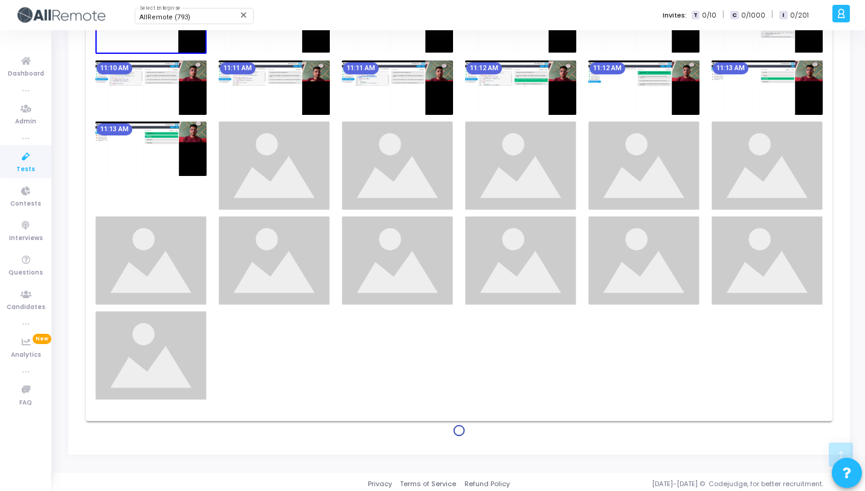
scroll to position [562, 0]
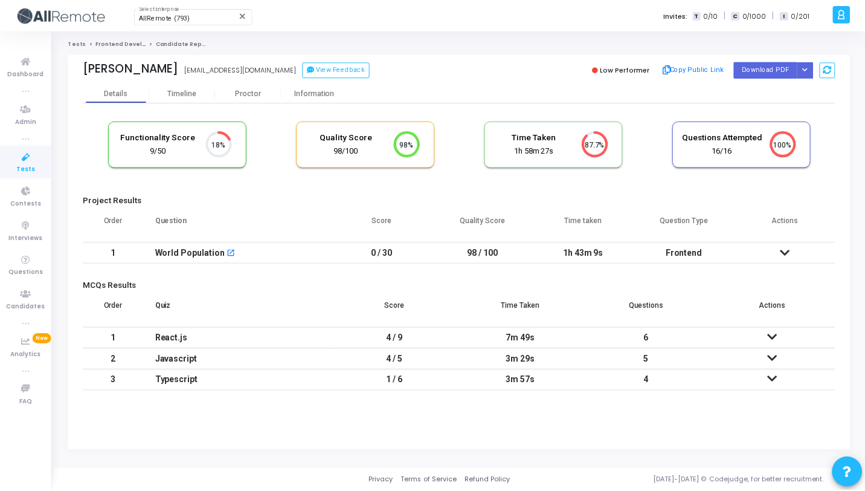
scroll to position [25, 31]
click at [787, 250] on icon at bounding box center [789, 252] width 10 height 8
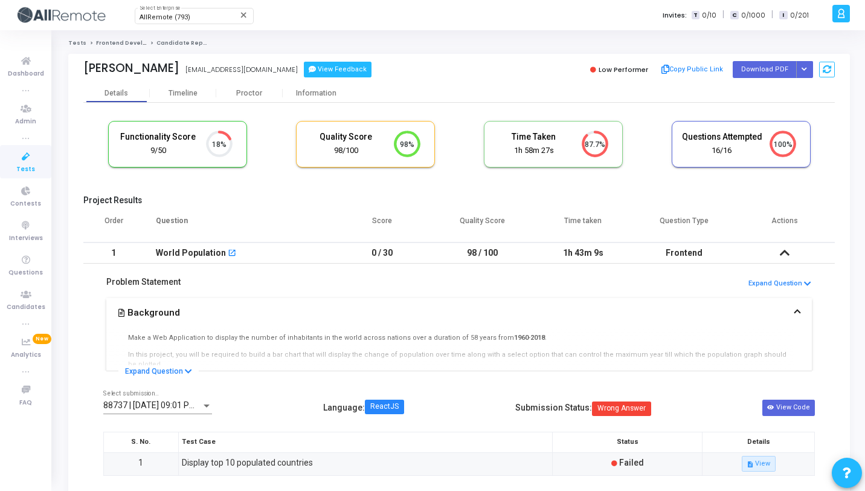
click at [364, 71] on button "View Feedback" at bounding box center [338, 70] width 68 height 16
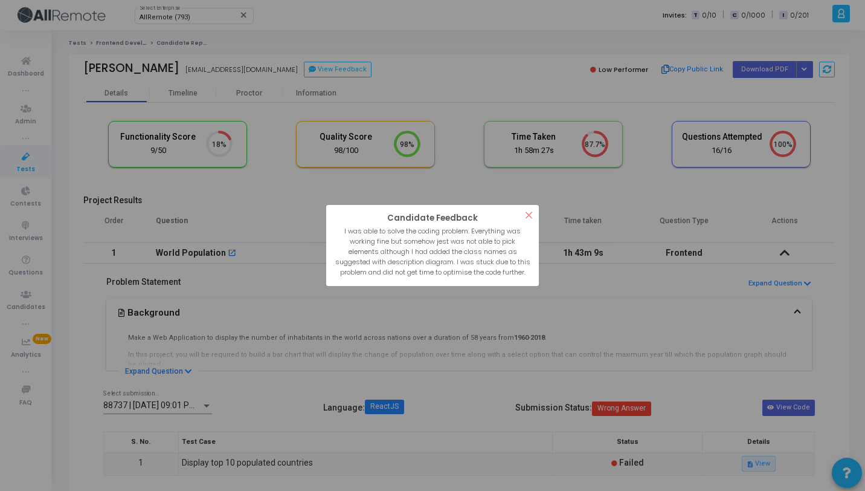
click at [528, 218] on button "×" at bounding box center [529, 215] width 20 height 20
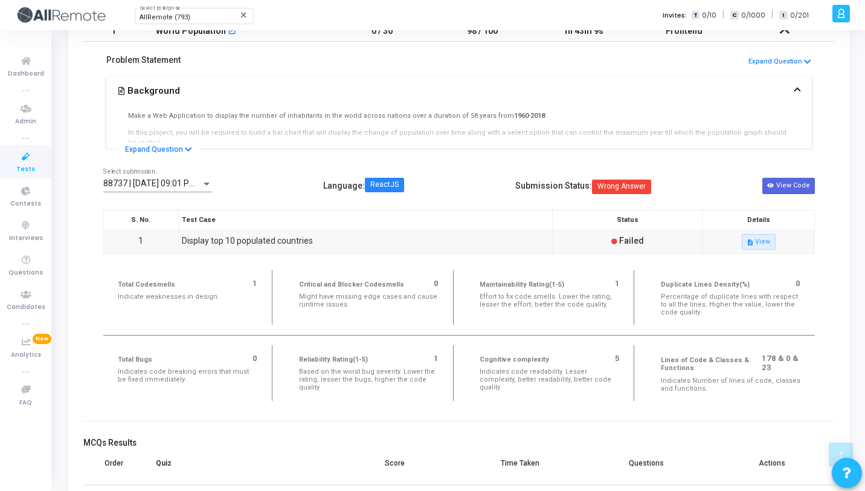
scroll to position [230, 0]
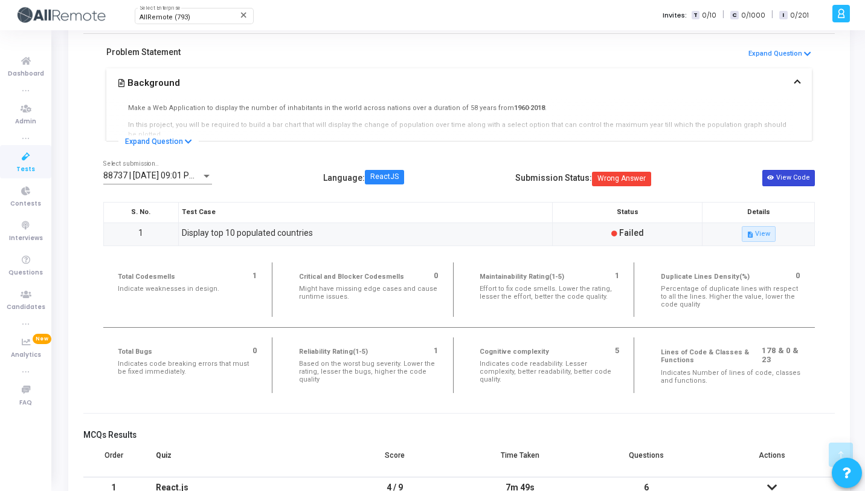
click at [809, 180] on button "View Code" at bounding box center [788, 178] width 53 height 16
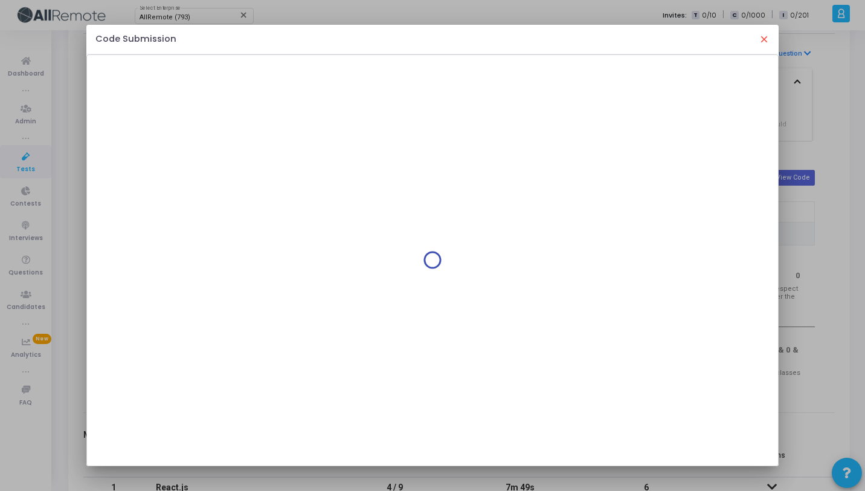
scroll to position [0, 0]
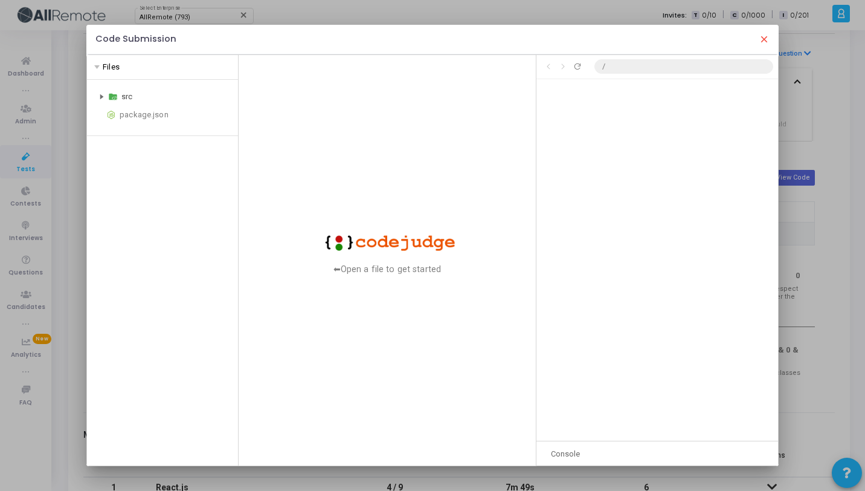
click at [100, 97] on icon at bounding box center [102, 96] width 4 height 5
click at [765, 36] on mat-icon "close" at bounding box center [764, 39] width 11 height 11
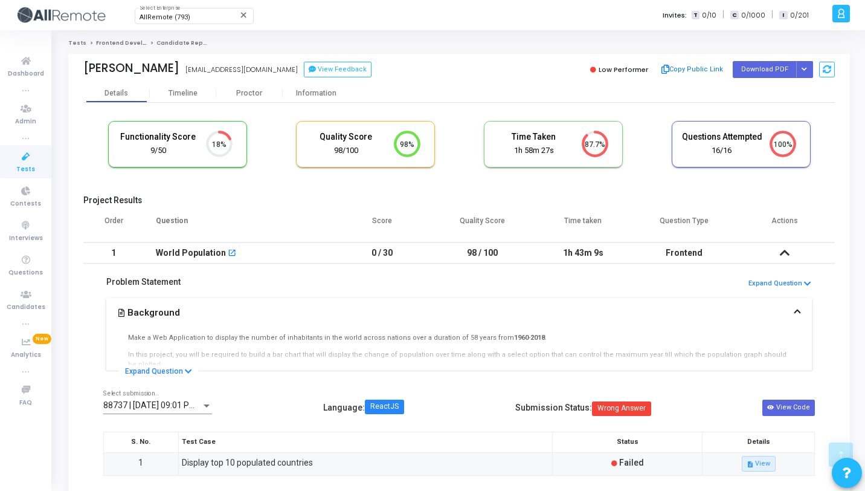
scroll to position [230, 0]
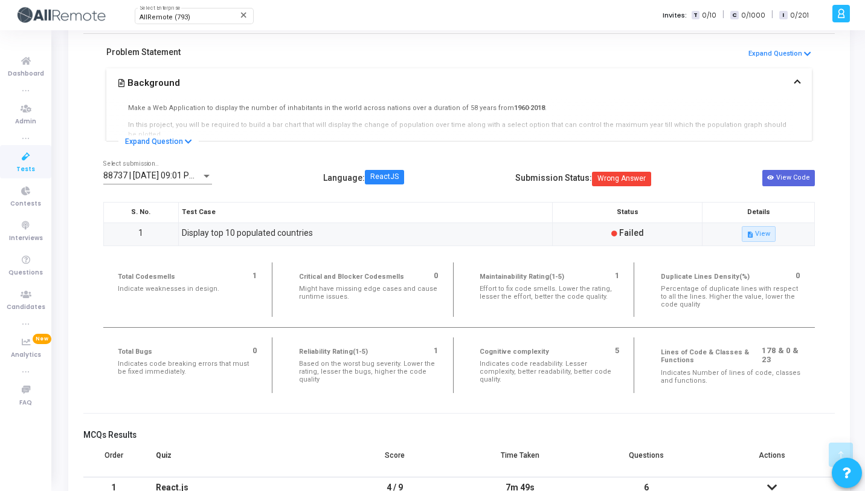
click at [622, 178] on span "Wrong Answer" at bounding box center [621, 179] width 59 height 14
click at [765, 237] on button "description View" at bounding box center [759, 234] width 34 height 16
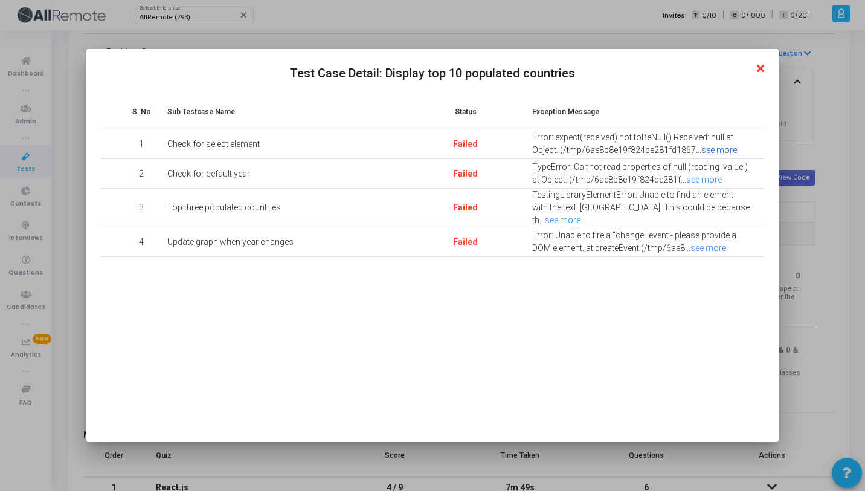
click at [723, 149] on link "see more" at bounding box center [719, 150] width 36 height 10
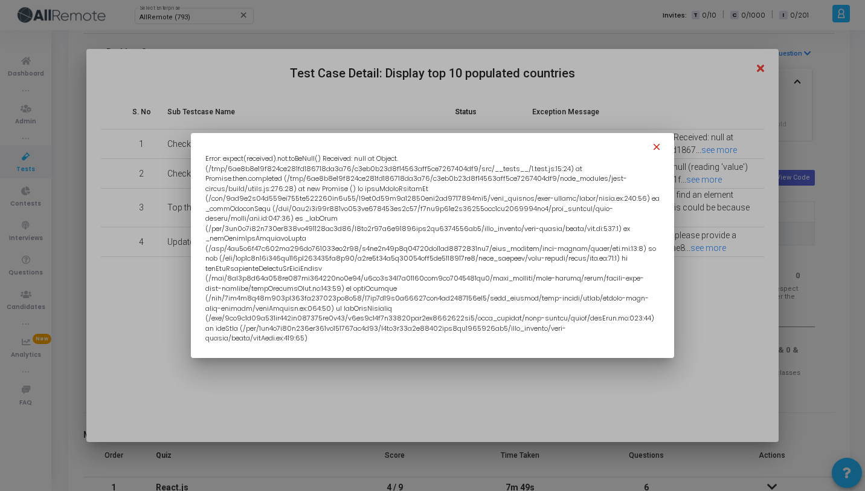
click at [660, 155] on mat-icon "close" at bounding box center [658, 148] width 14 height 14
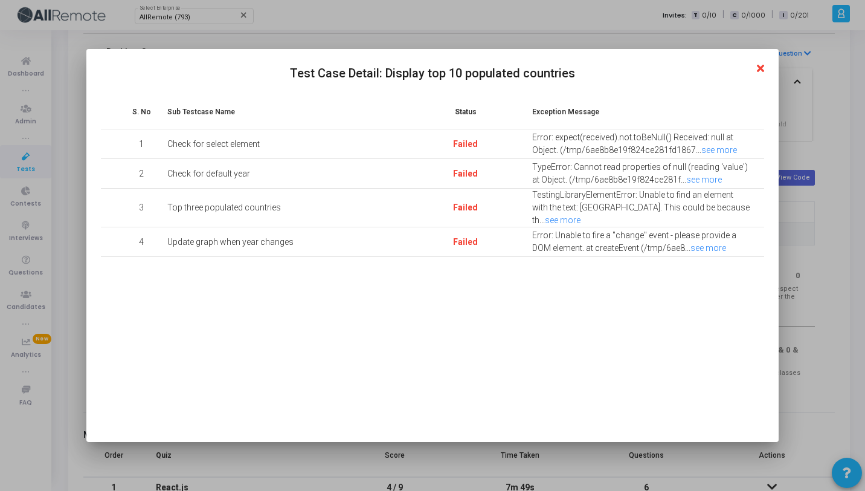
click at [764, 66] on icon at bounding box center [760, 68] width 7 height 11
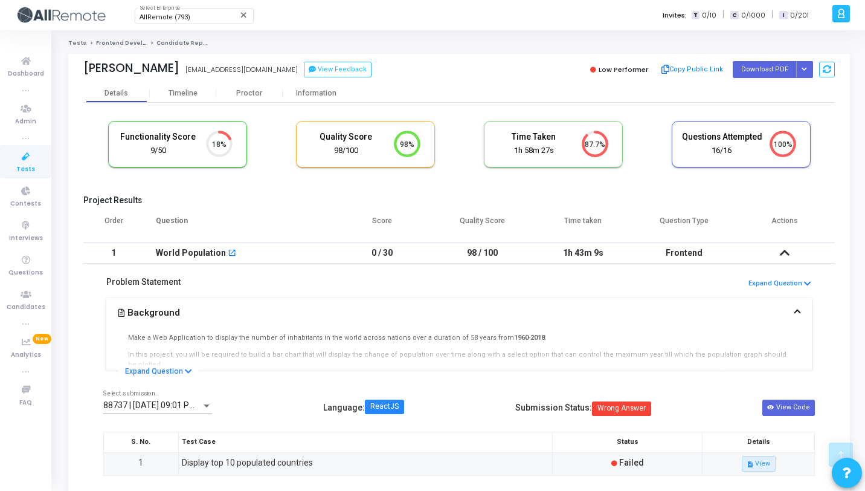
scroll to position [230, 0]
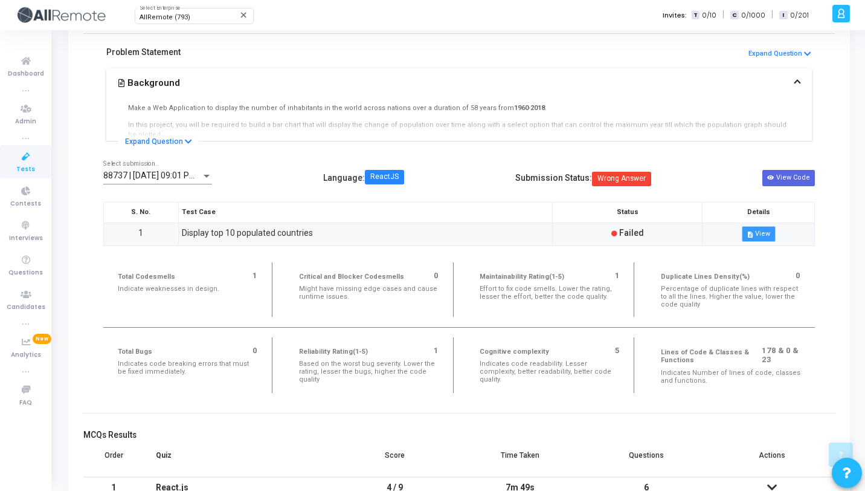
click at [770, 234] on button "description View" at bounding box center [759, 234] width 34 height 16
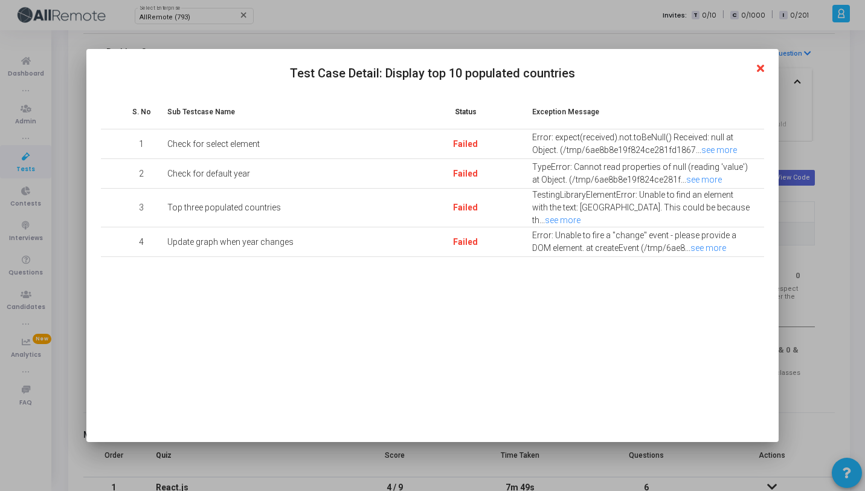
scroll to position [0, 0]
click at [758, 68] on h2 "Test Case Detail: Display top 10 populated countries" at bounding box center [432, 72] width 663 height 19
click at [764, 68] on icon at bounding box center [760, 68] width 7 height 11
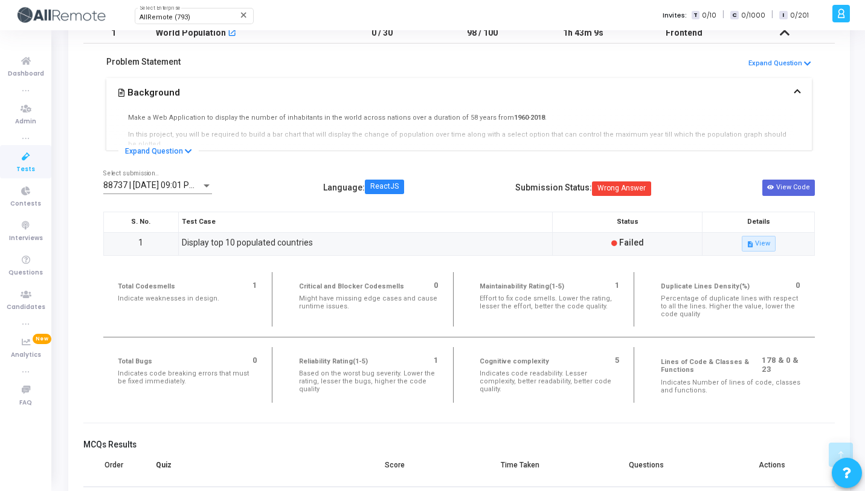
scroll to position [208, 0]
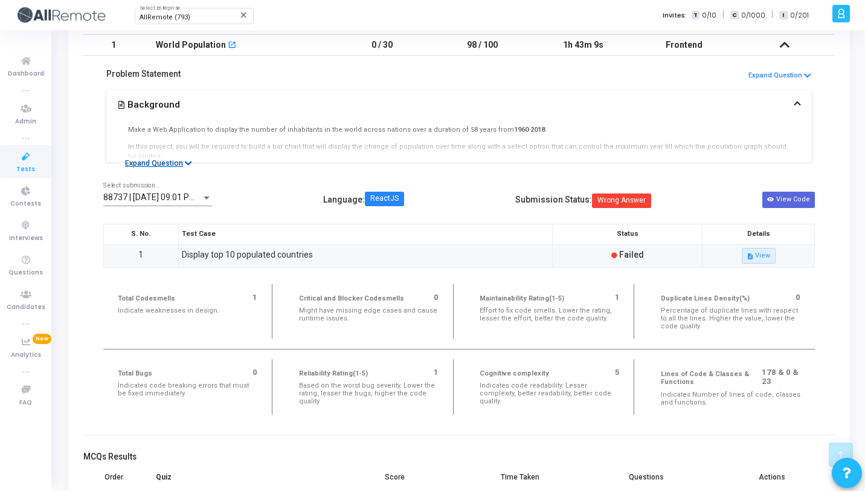
click at [188, 164] on icon at bounding box center [188, 163] width 7 height 8
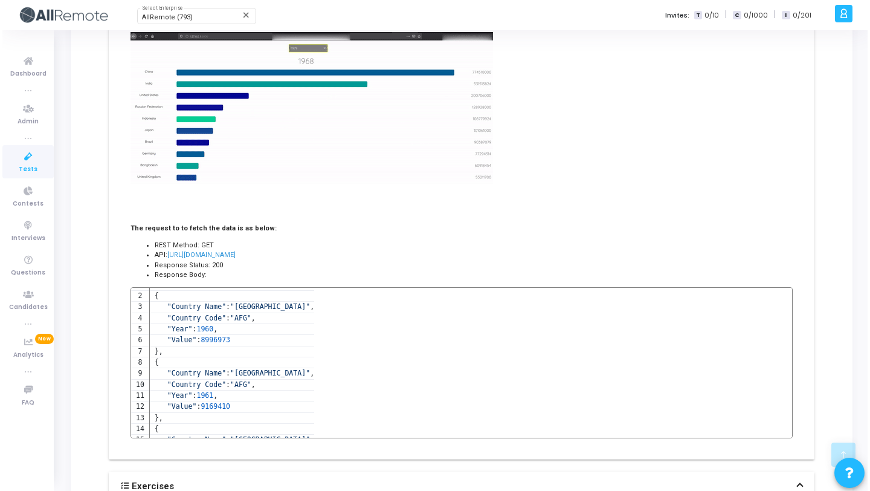
scroll to position [0, 0]
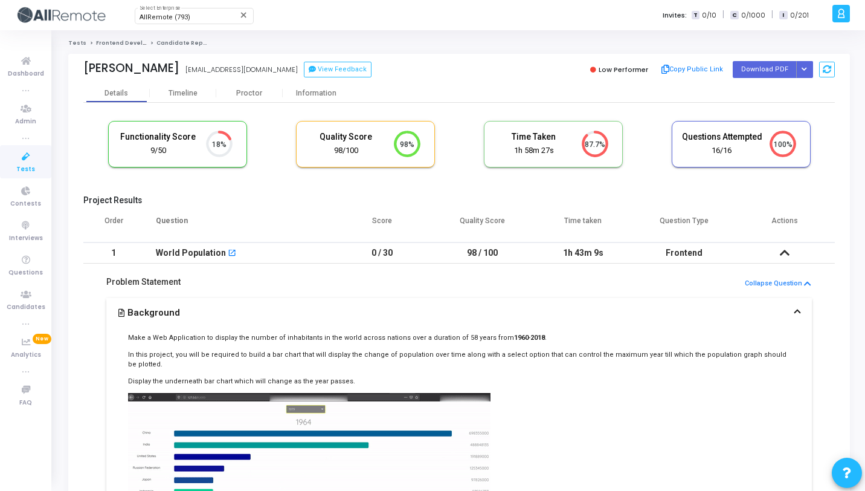
click at [781, 256] on icon at bounding box center [785, 252] width 10 height 8
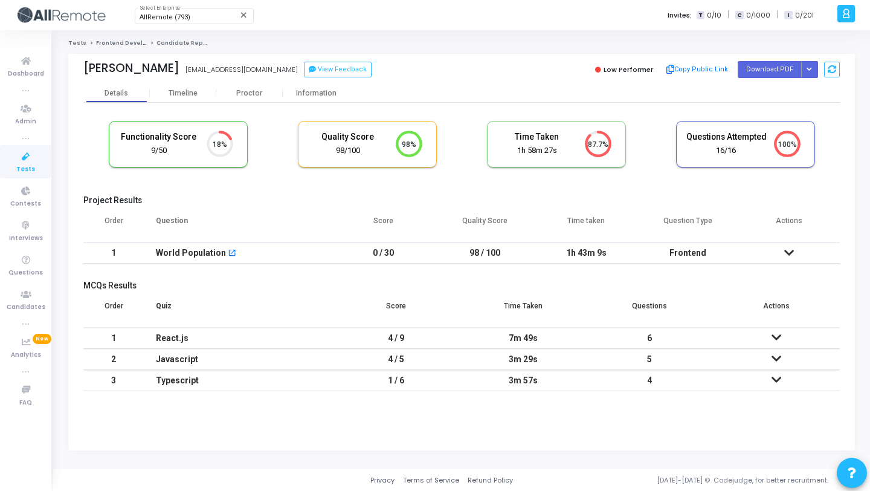
click at [781, 256] on td at bounding box center [788, 252] width 101 height 21
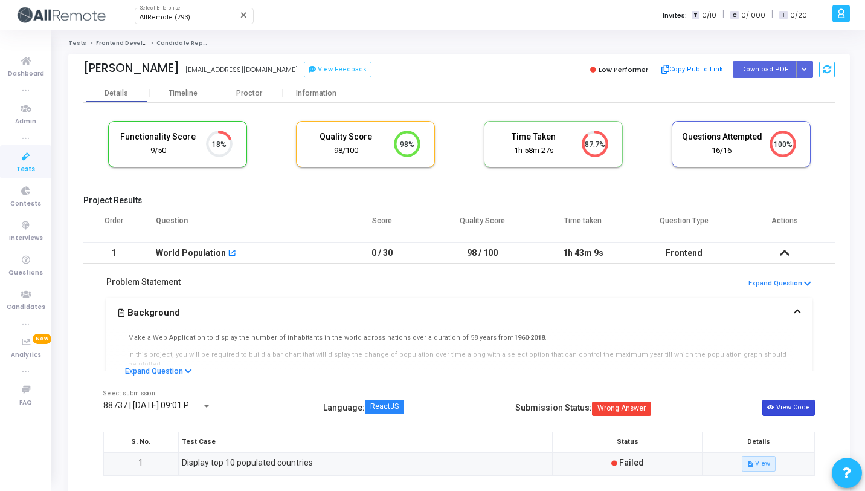
click at [791, 413] on button "View Code" at bounding box center [788, 407] width 53 height 16
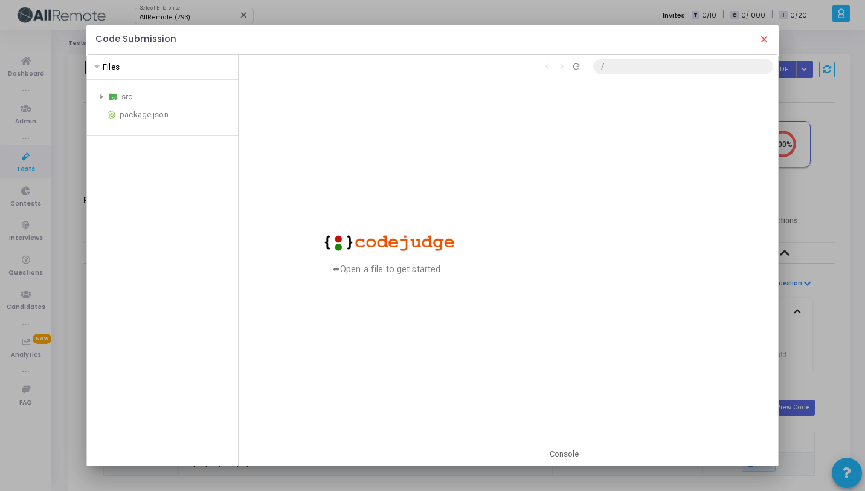
click at [537, 268] on div at bounding box center [535, 260] width 4 height 411
click at [768, 38] on mat-icon "close" at bounding box center [764, 39] width 11 height 11
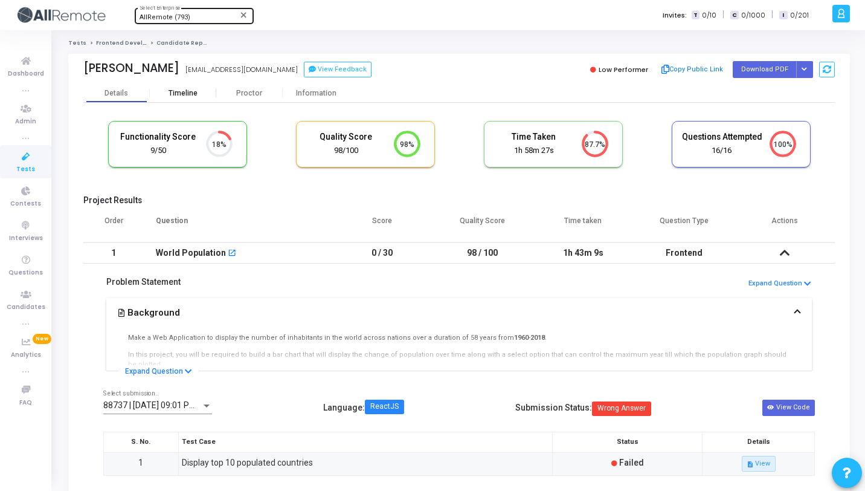
drag, startPoint x: 188, startPoint y: 90, endPoint x: 237, endPoint y: 6, distance: 97.5
click at [188, 90] on div "Timeline" at bounding box center [183, 93] width 29 height 9
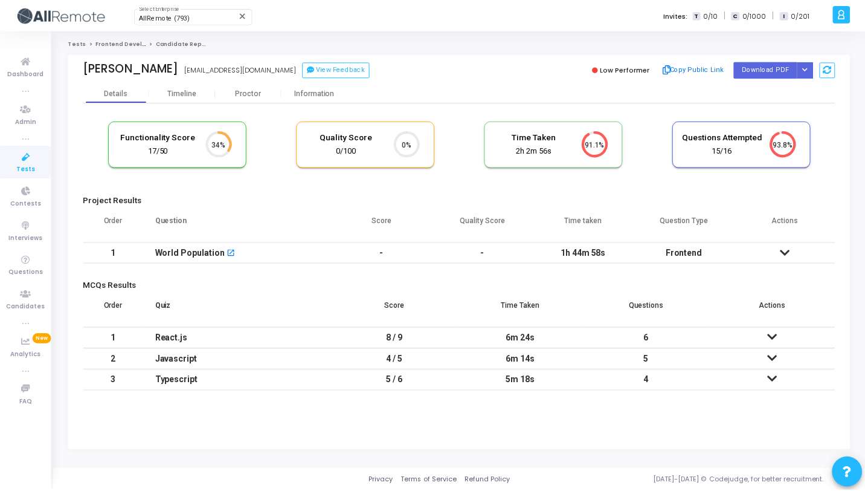
scroll to position [25, 31]
click at [787, 248] on icon at bounding box center [789, 252] width 10 height 8
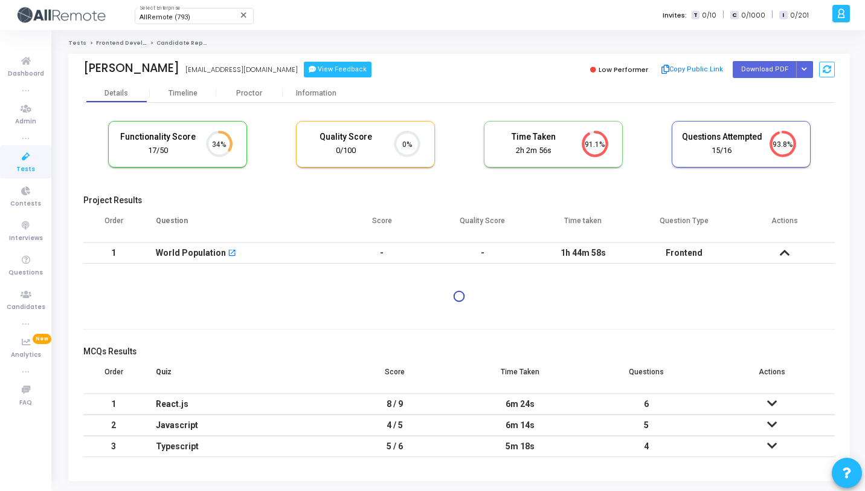
click at [304, 71] on button "View Feedback" at bounding box center [338, 70] width 68 height 16
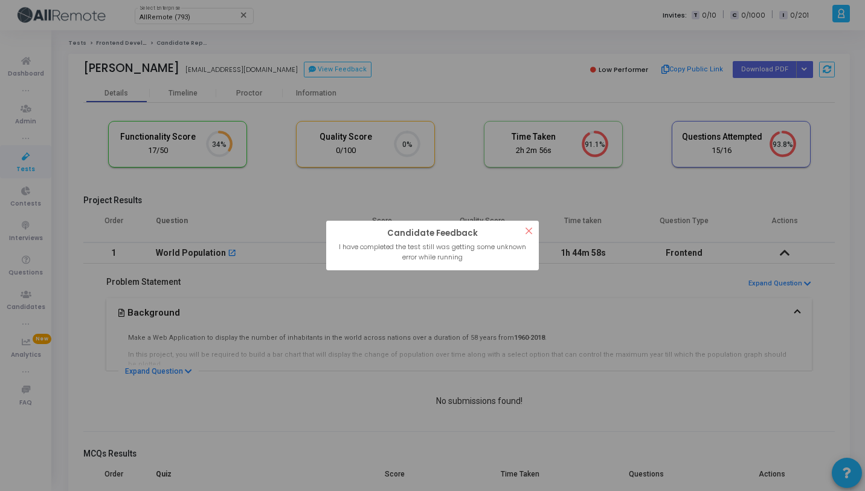
click at [414, 100] on div "? ! i Candidate Feedback × I have completed the test still was getting some unk…" at bounding box center [432, 245] width 865 height 491
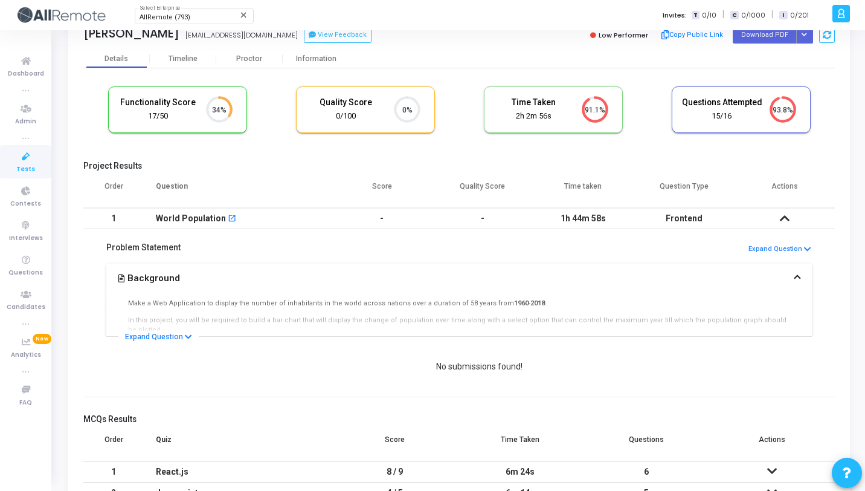
scroll to position [0, 0]
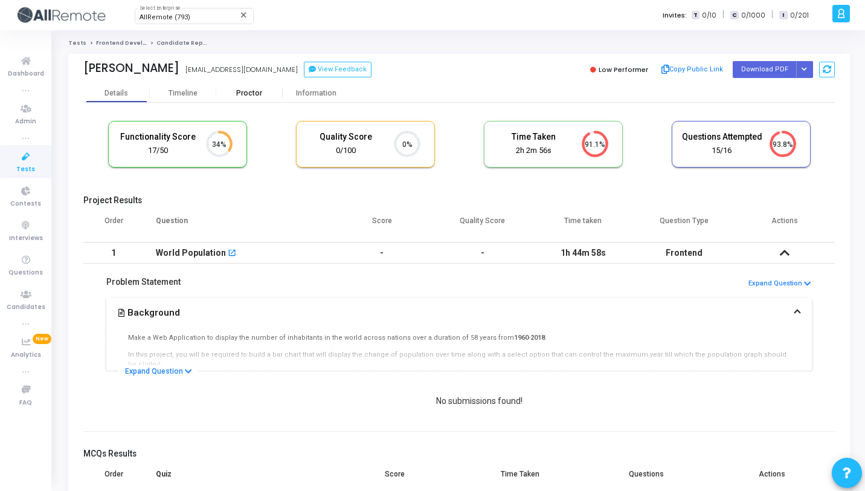
click at [260, 92] on div "Proctor" at bounding box center [249, 93] width 66 height 9
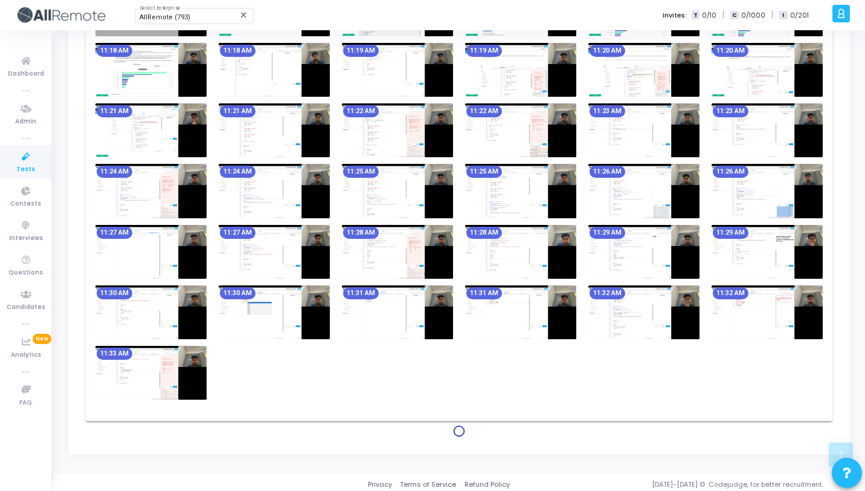
scroll to position [1007, 0]
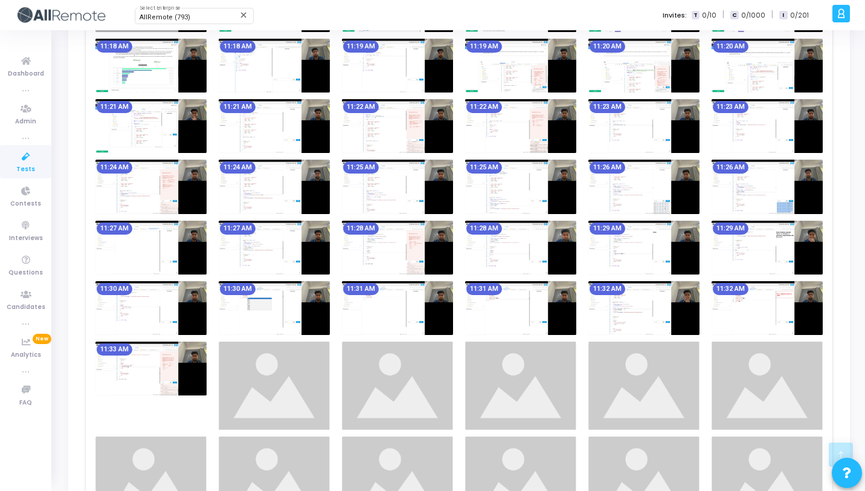
click at [411, 255] on img at bounding box center [397, 247] width 111 height 54
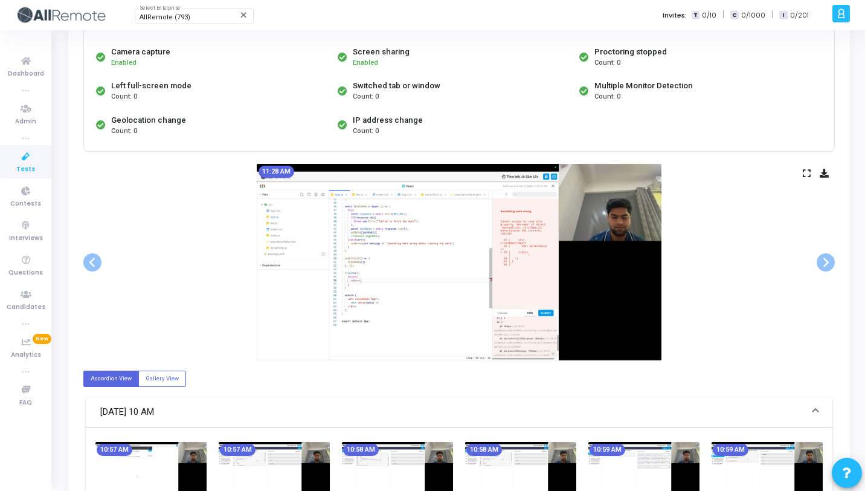
scroll to position [89, 0]
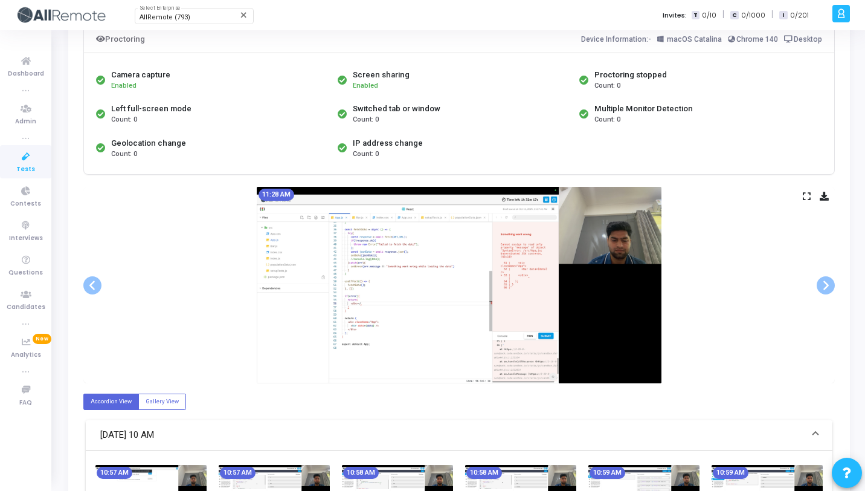
click at [807, 194] on icon at bounding box center [807, 196] width 8 height 7
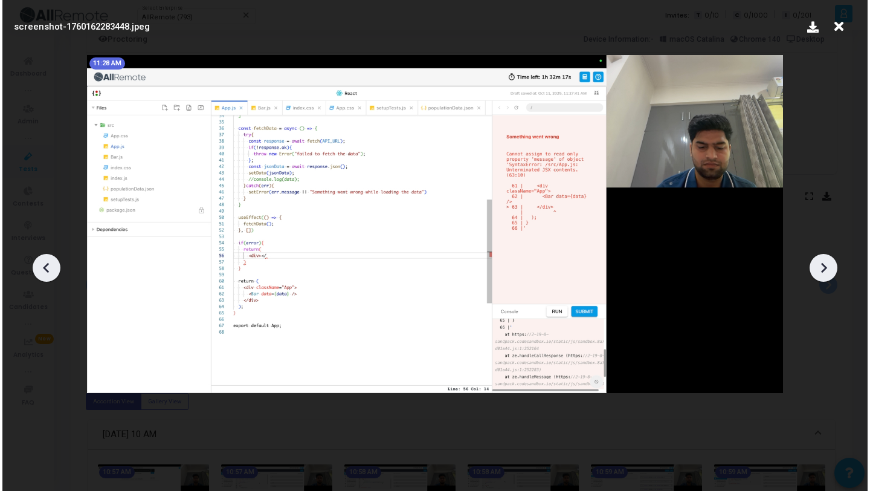
scroll to position [0, 0]
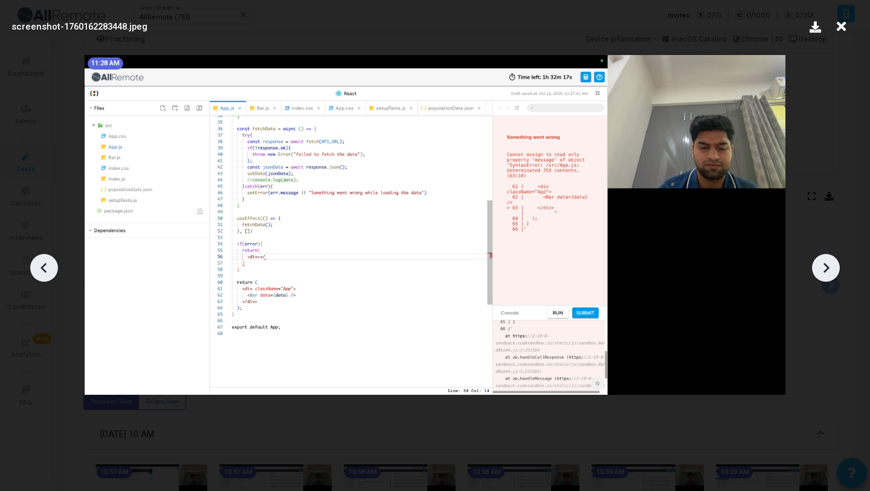
click at [823, 262] on icon at bounding box center [826, 268] width 18 height 18
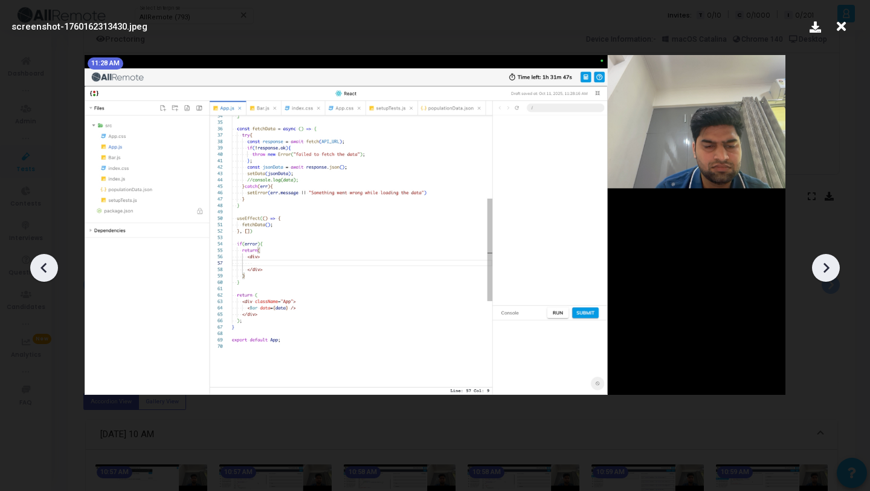
click at [822, 262] on icon at bounding box center [826, 268] width 18 height 18
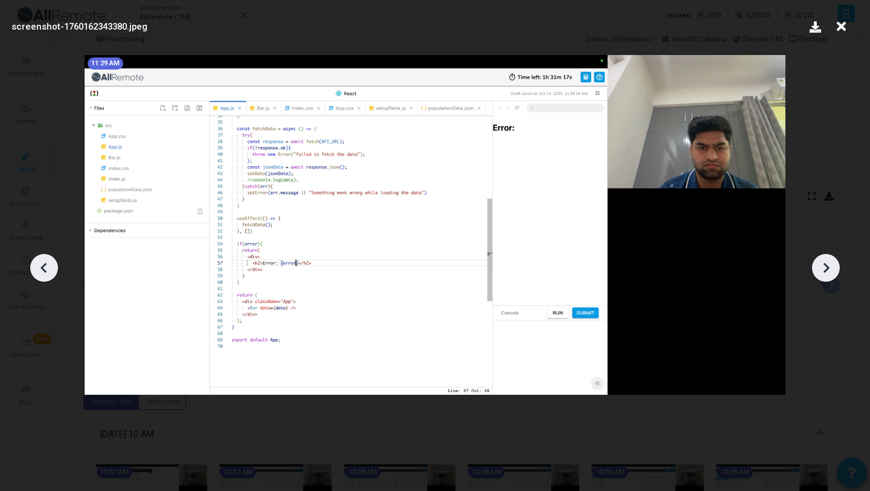
click at [822, 262] on icon at bounding box center [826, 268] width 18 height 18
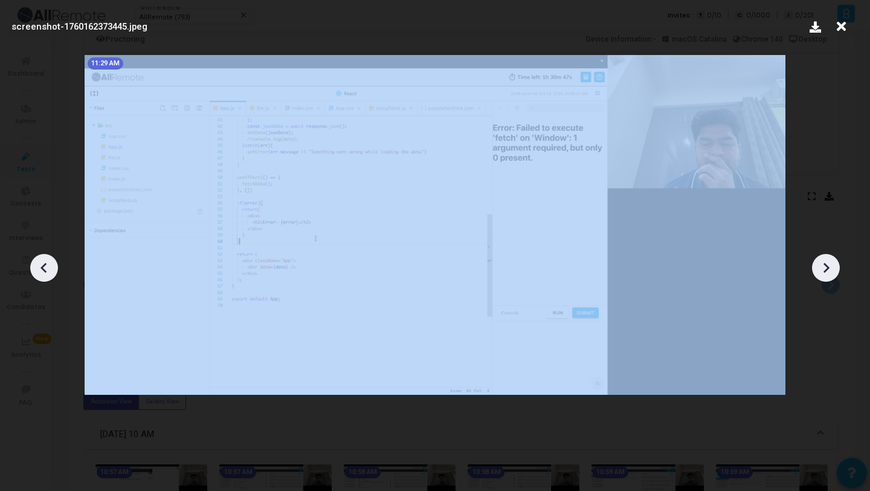
click at [822, 262] on icon at bounding box center [826, 268] width 18 height 18
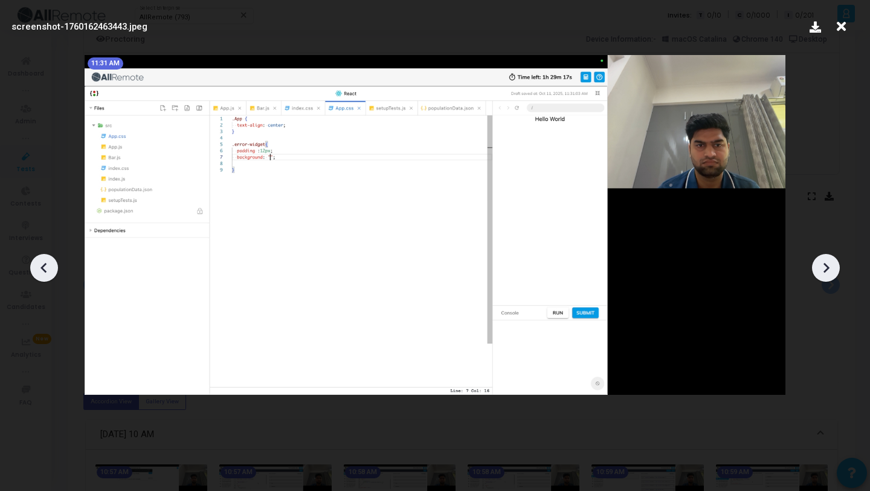
click at [36, 274] on icon at bounding box center [44, 268] width 18 height 18
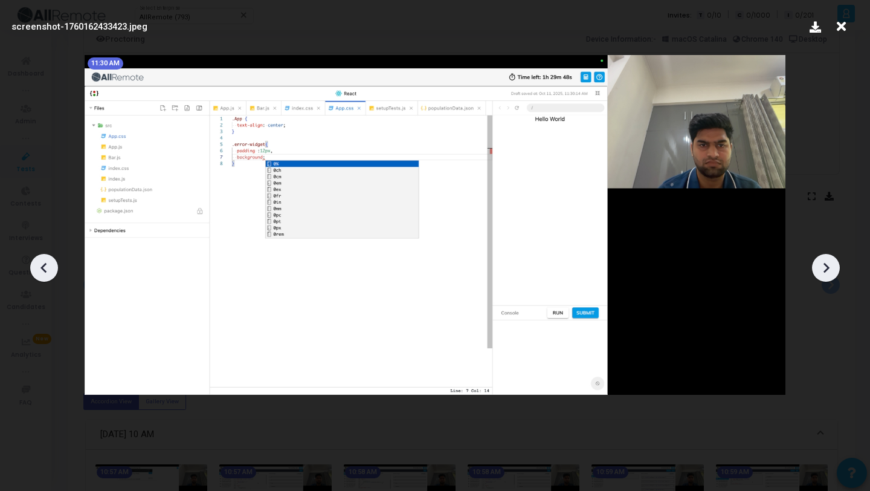
click at [36, 274] on icon at bounding box center [44, 268] width 18 height 18
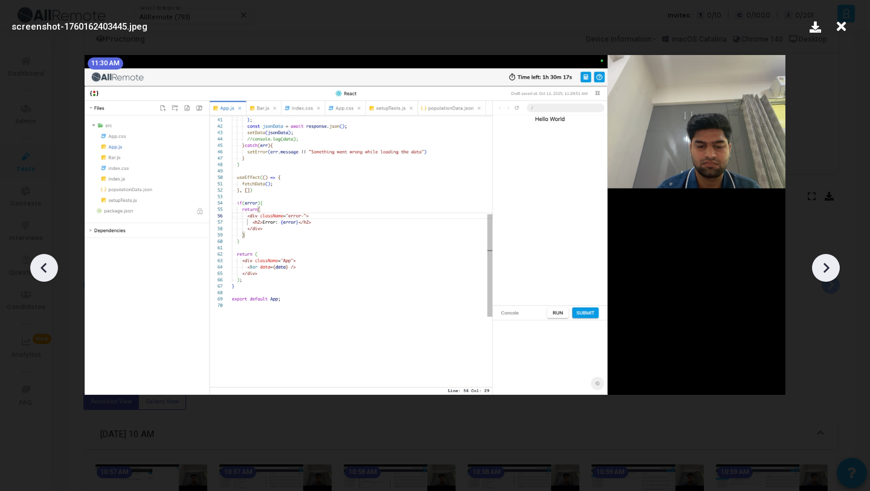
click at [36, 274] on icon at bounding box center [44, 268] width 18 height 18
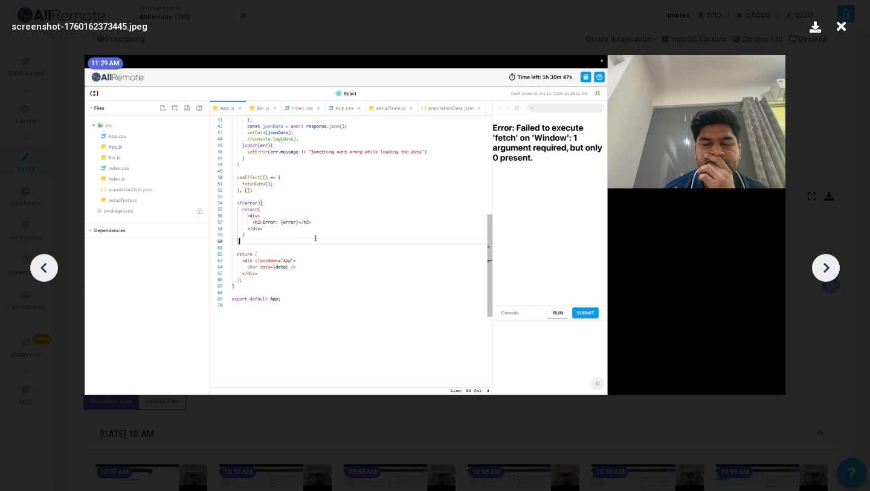
click at [831, 266] on icon at bounding box center [826, 268] width 18 height 18
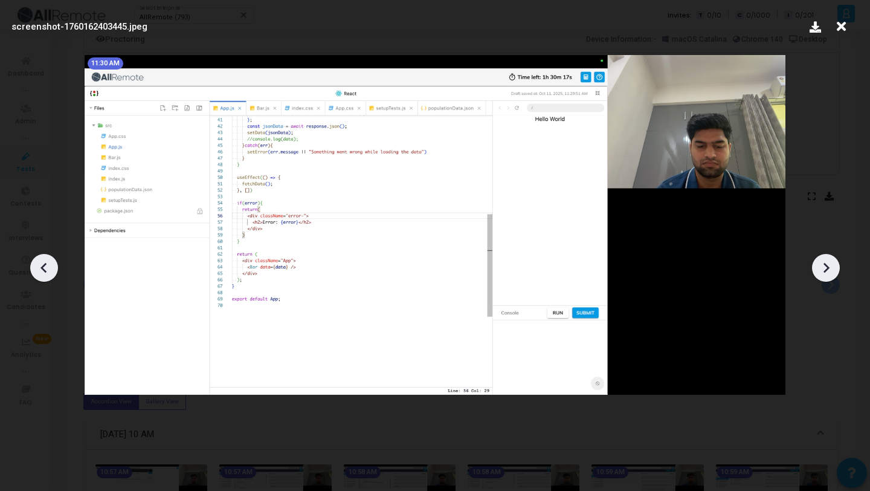
click at [831, 266] on icon at bounding box center [826, 268] width 18 height 18
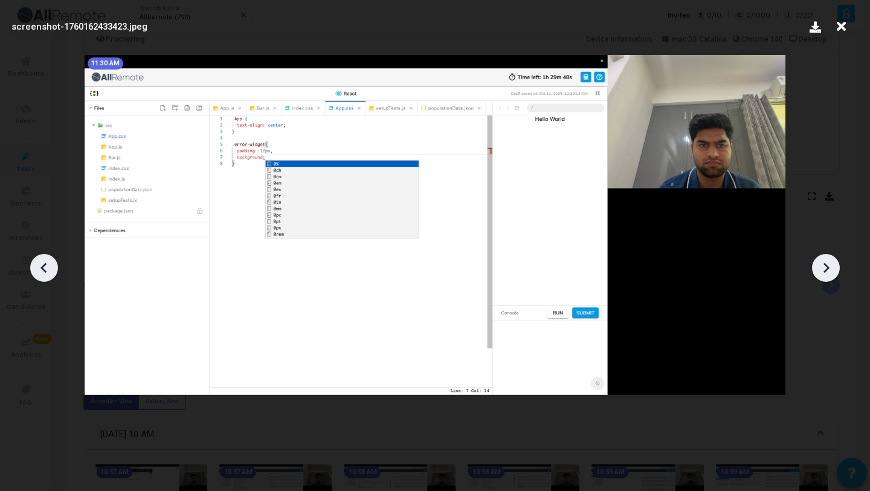
click at [831, 266] on icon at bounding box center [826, 268] width 18 height 18
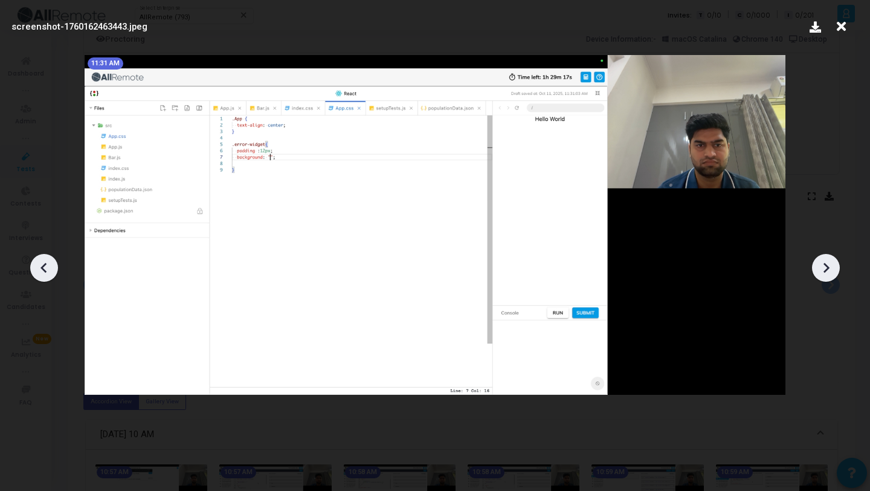
click at [831, 266] on icon at bounding box center [826, 268] width 18 height 18
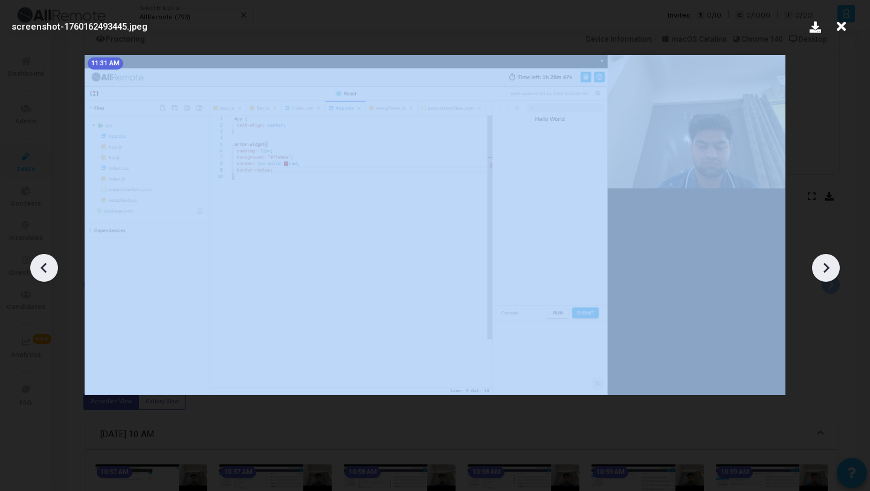
click at [831, 266] on icon at bounding box center [826, 268] width 18 height 18
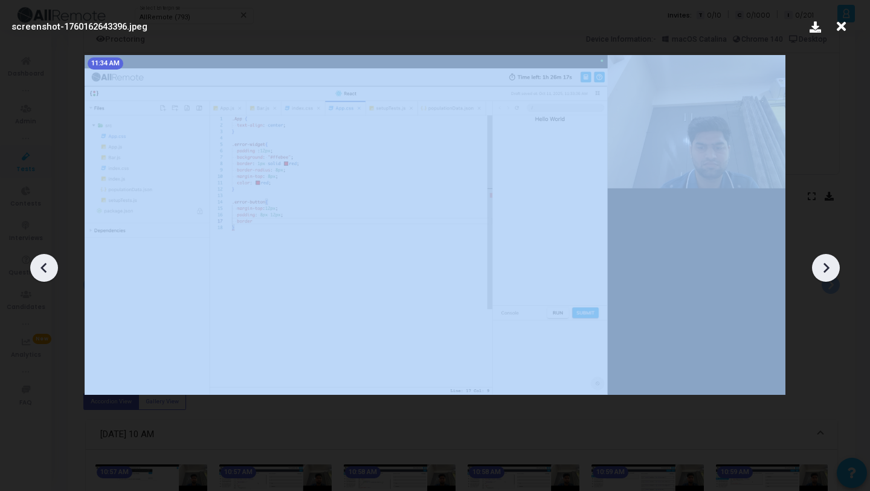
click at [831, 266] on icon at bounding box center [826, 268] width 18 height 18
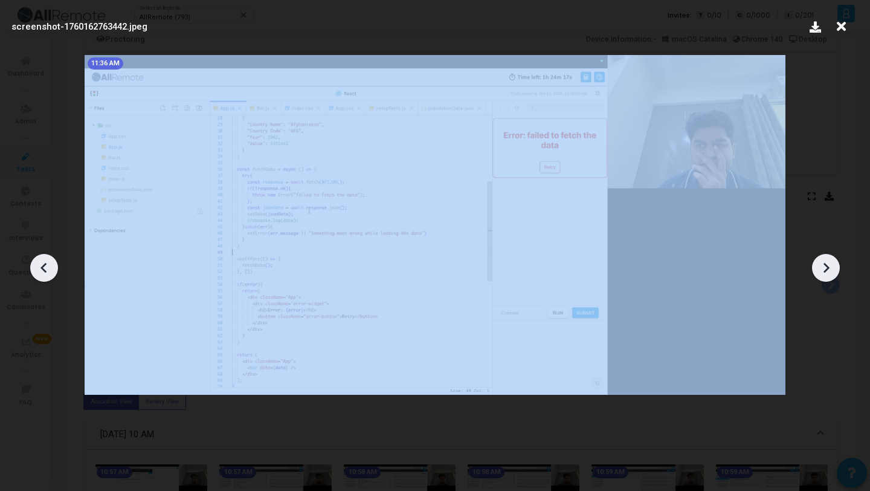
click at [831, 266] on icon at bounding box center [826, 268] width 18 height 18
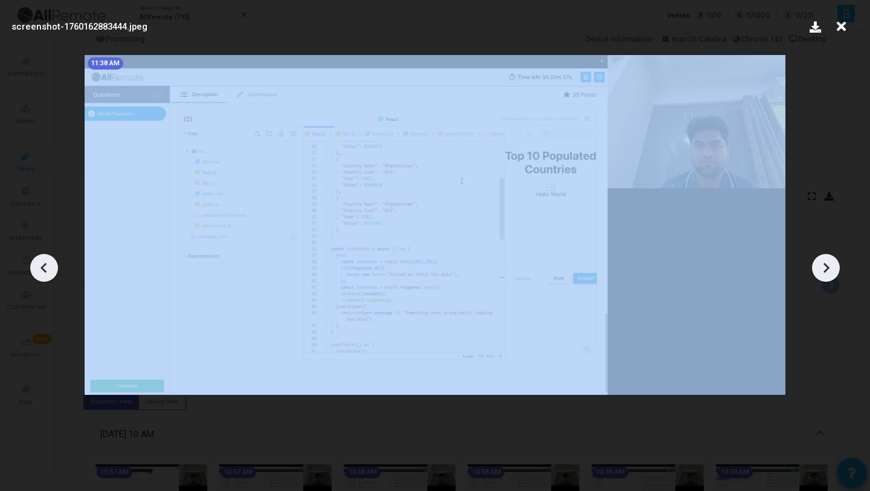
click at [831, 266] on icon at bounding box center [826, 268] width 18 height 18
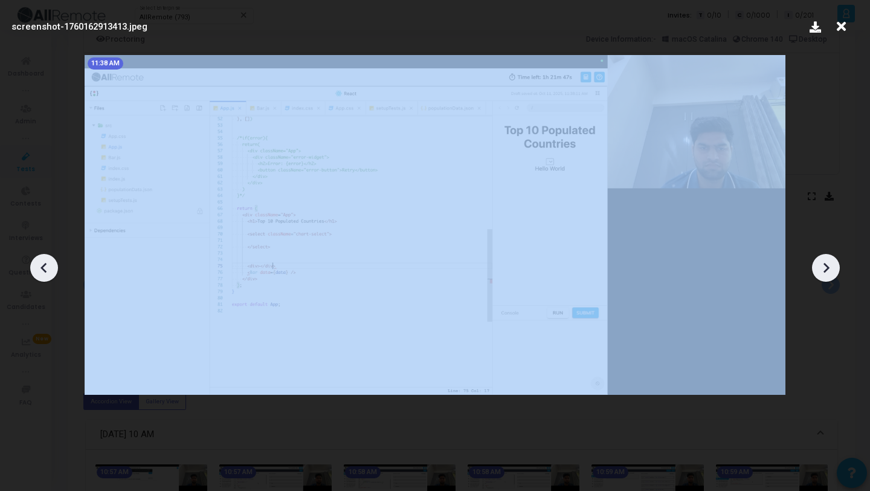
click at [831, 266] on icon at bounding box center [826, 268] width 18 height 18
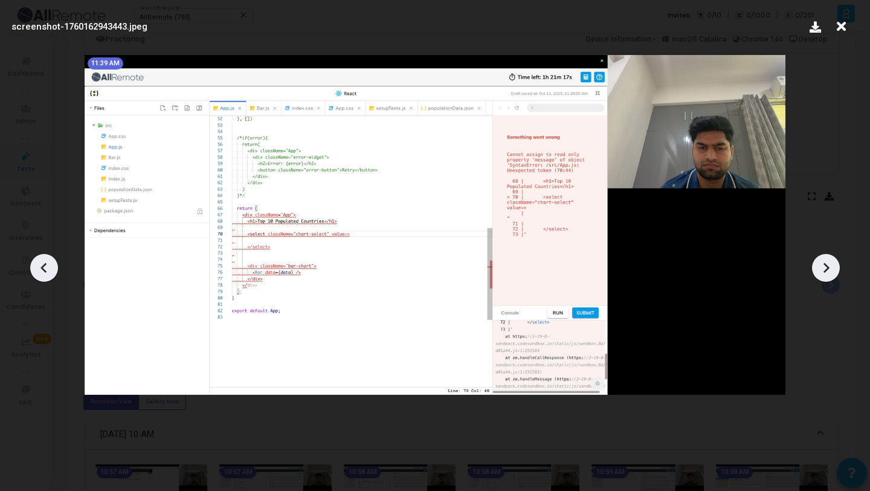
click at [830, 266] on icon at bounding box center [826, 268] width 18 height 18
click at [837, 22] on icon at bounding box center [841, 26] width 19 height 23
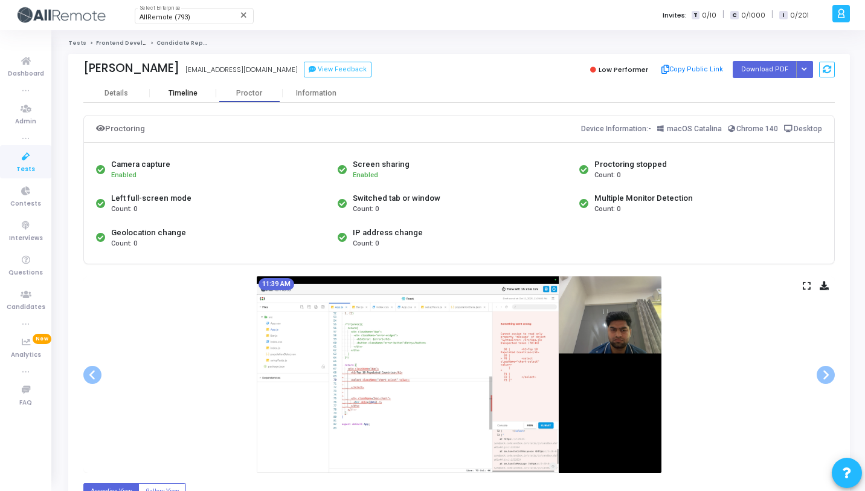
click at [189, 86] on div "Timeline" at bounding box center [183, 93] width 66 height 18
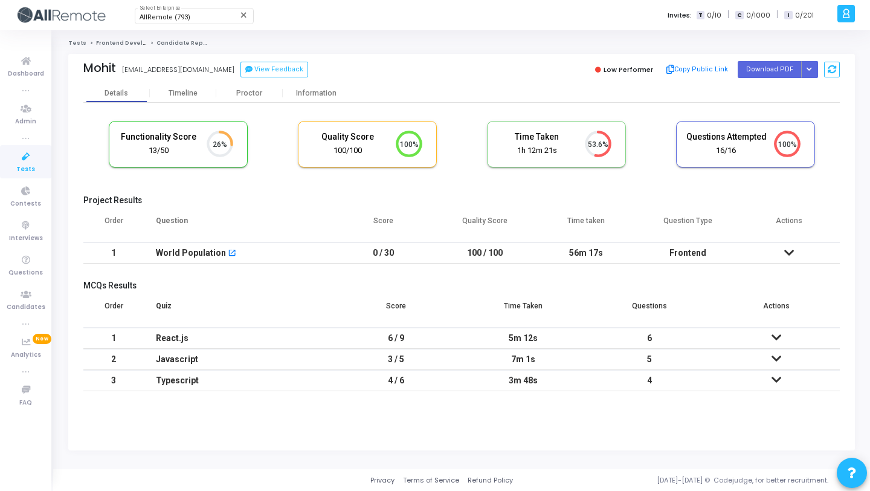
scroll to position [25, 31]
drag, startPoint x: 196, startPoint y: 91, endPoint x: 305, endPoint y: 0, distance: 142.0
click at [196, 91] on div "Timeline" at bounding box center [183, 93] width 29 height 9
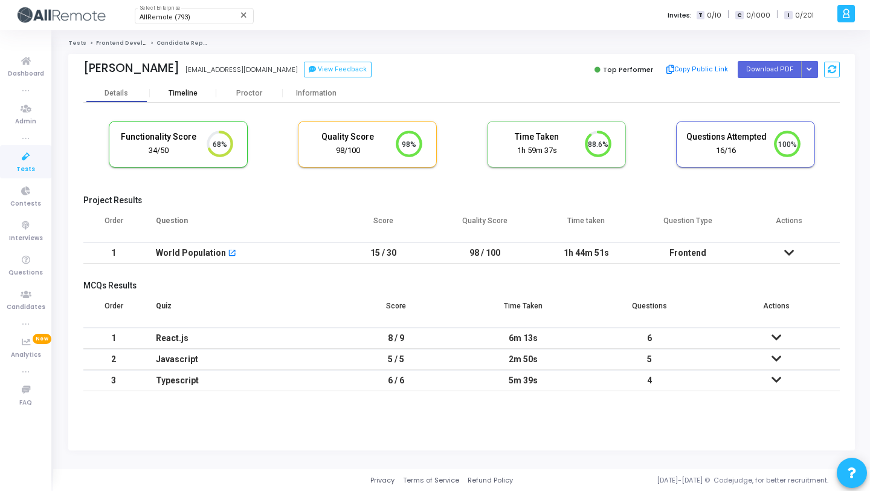
click at [181, 94] on div "Timeline" at bounding box center [183, 93] width 29 height 9
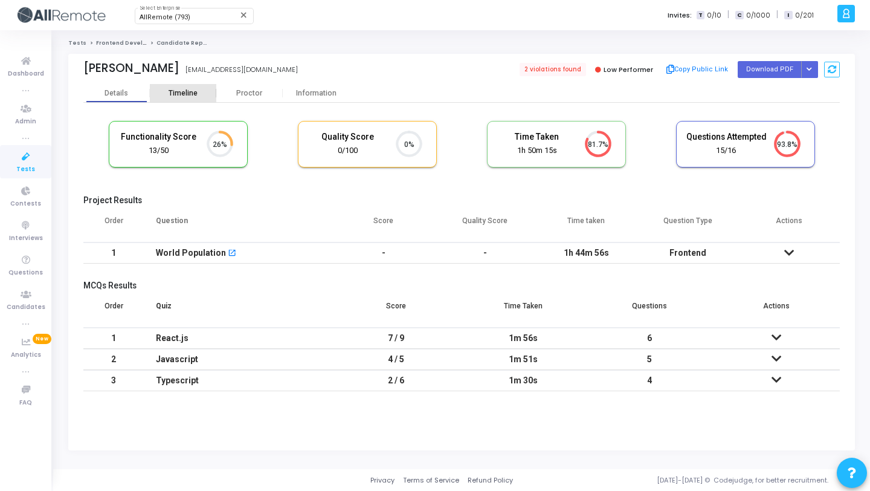
click at [196, 94] on div "Timeline" at bounding box center [183, 93] width 29 height 9
click at [167, 89] on div "Timeline" at bounding box center [183, 93] width 66 height 9
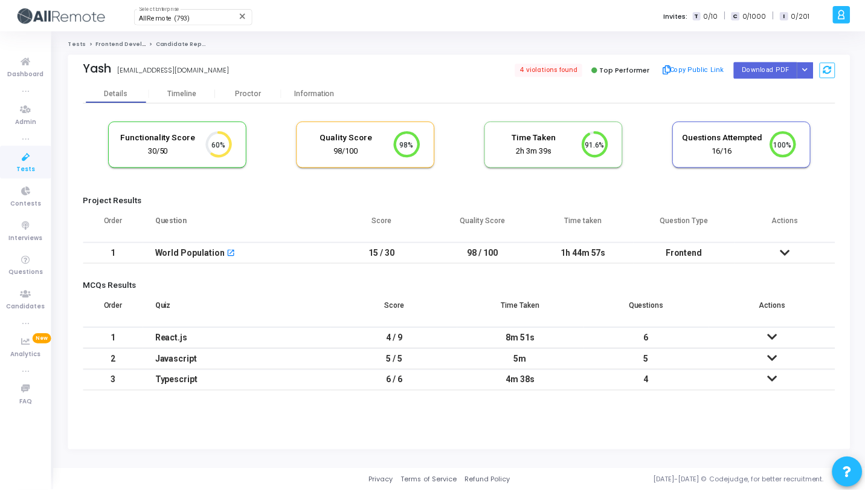
scroll to position [25, 31]
drag, startPoint x: 170, startPoint y: 99, endPoint x: 175, endPoint y: 92, distance: 8.2
click at [170, 99] on div "Timeline" at bounding box center [183, 93] width 66 height 18
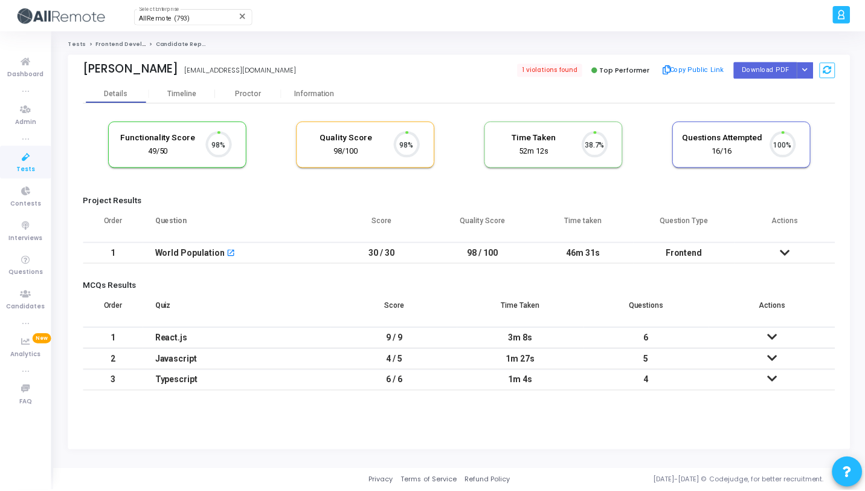
scroll to position [25, 31]
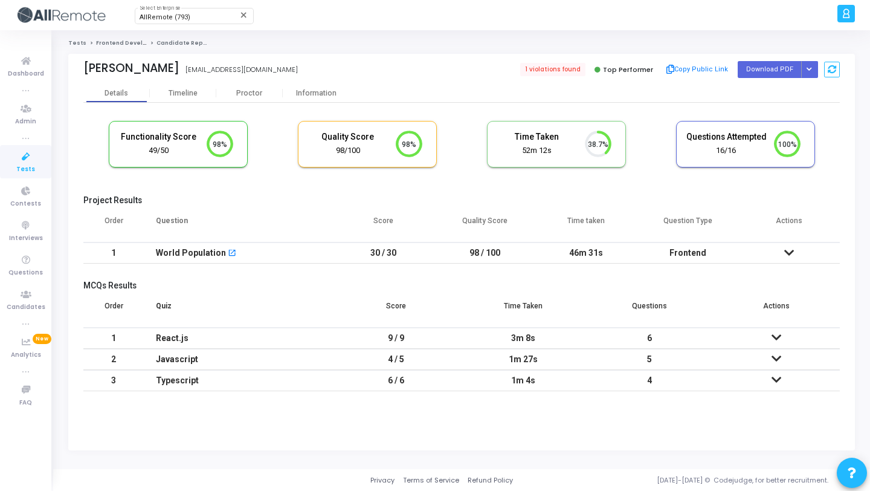
click at [341, 260] on td "30 / 30" at bounding box center [383, 252] width 101 height 21
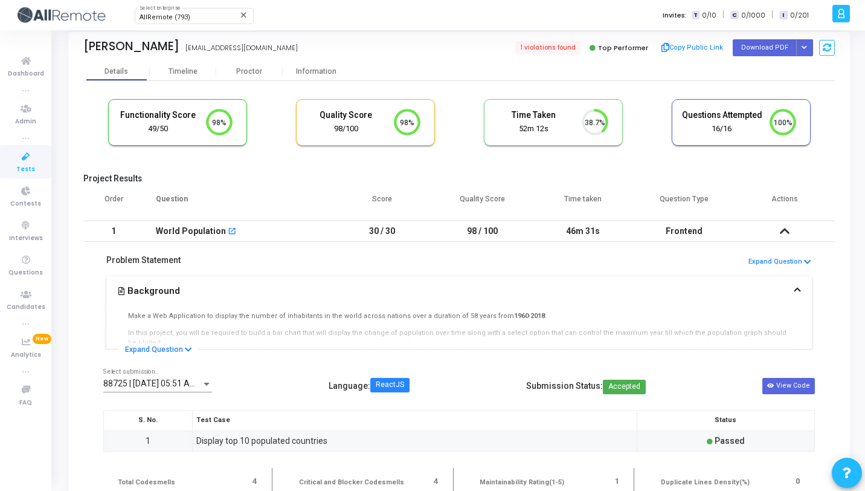
scroll to position [83, 0]
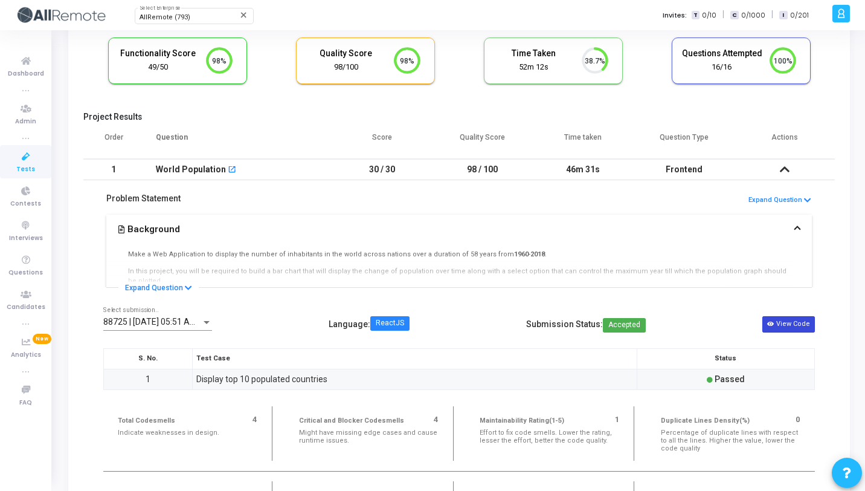
click at [773, 325] on icon at bounding box center [770, 324] width 7 height 7
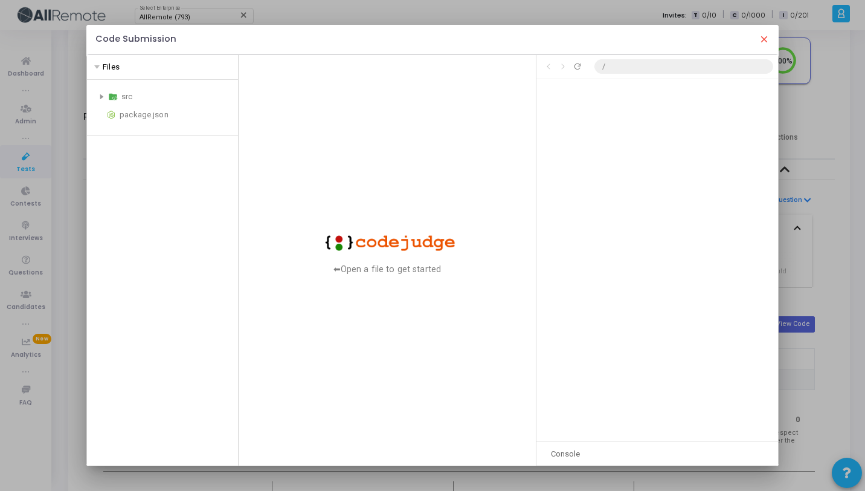
scroll to position [204, 0]
click at [764, 37] on mat-icon "close" at bounding box center [764, 39] width 11 height 11
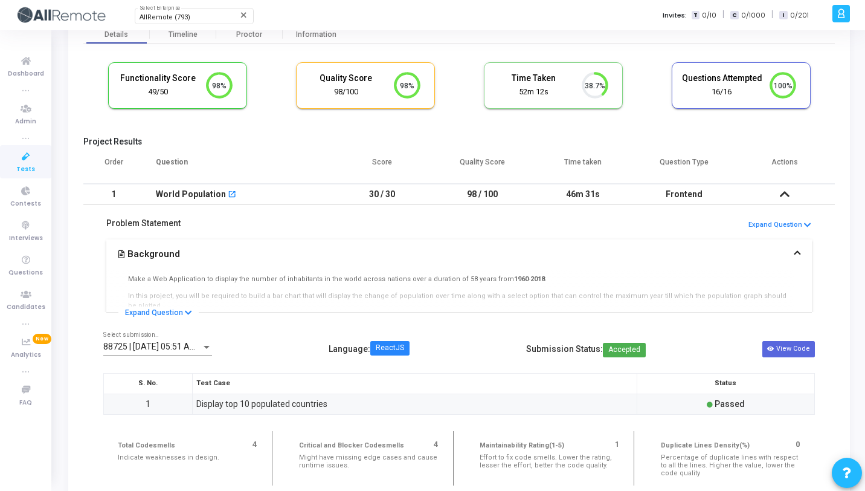
scroll to position [0, 0]
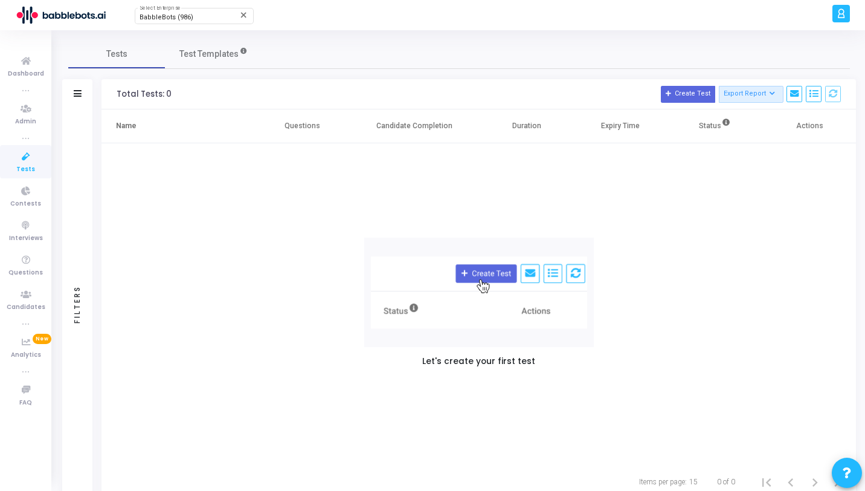
click at [74, 98] on div at bounding box center [78, 94] width 8 height 10
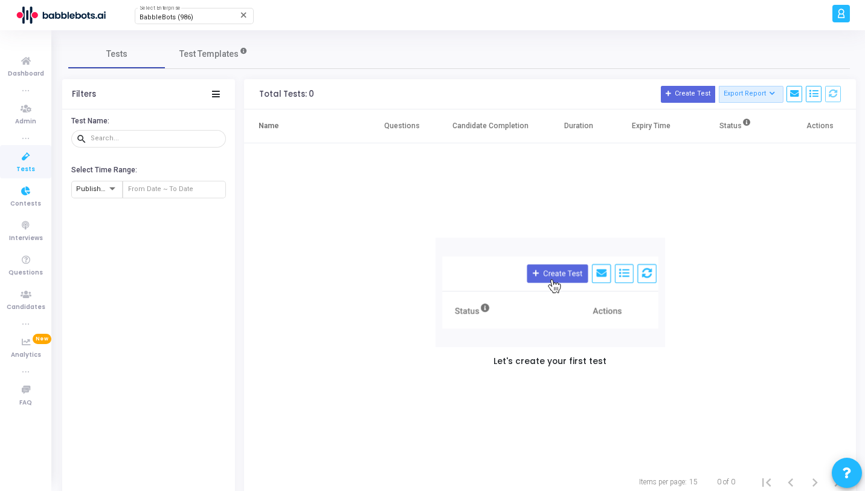
click at [27, 167] on span "Tests" at bounding box center [25, 169] width 19 height 10
click at [210, 91] on div "Filters" at bounding box center [148, 94] width 173 height 30
click at [215, 95] on icon at bounding box center [216, 94] width 8 height 7
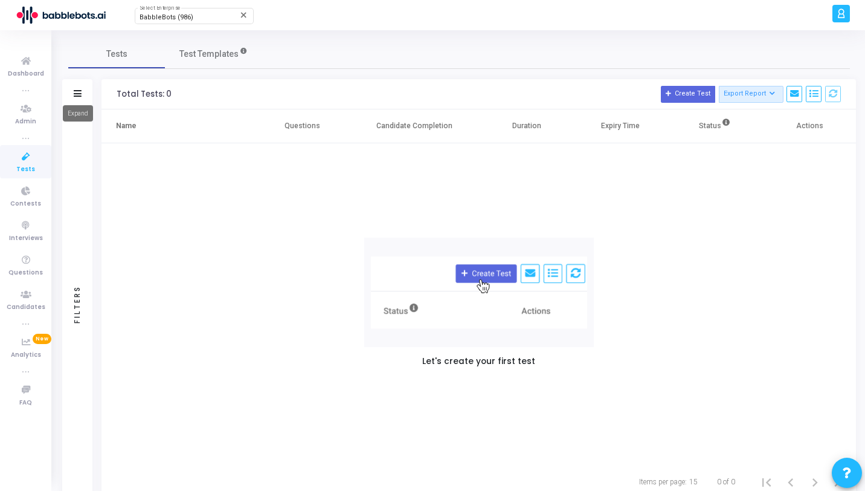
click at [77, 97] on mat-tooltip-component "Expand" at bounding box center [77, 113] width 47 height 33
click at [80, 90] on icon at bounding box center [78, 93] width 8 height 7
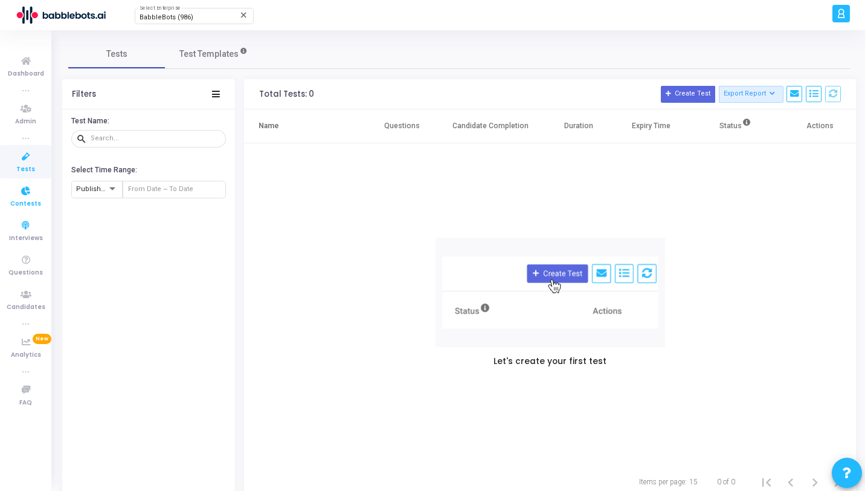
click at [34, 210] on link "Contests" at bounding box center [25, 195] width 51 height 33
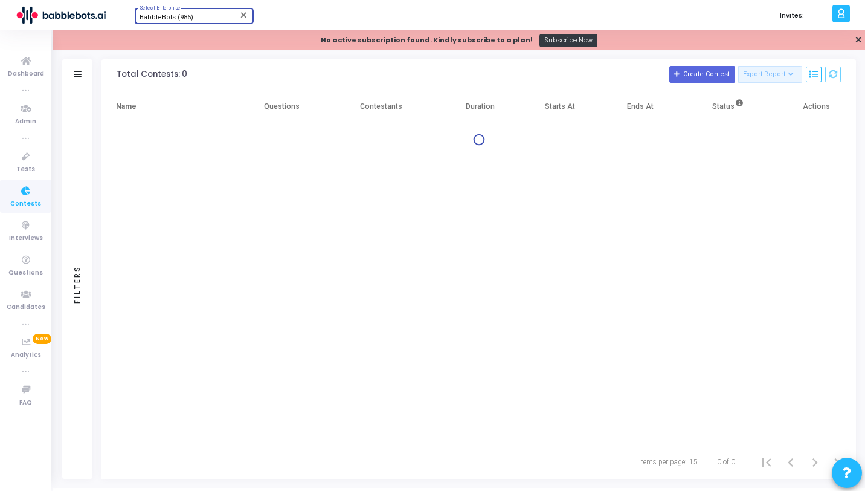
click at [190, 18] on span "BabbleBots (986)" at bounding box center [167, 17] width 54 height 8
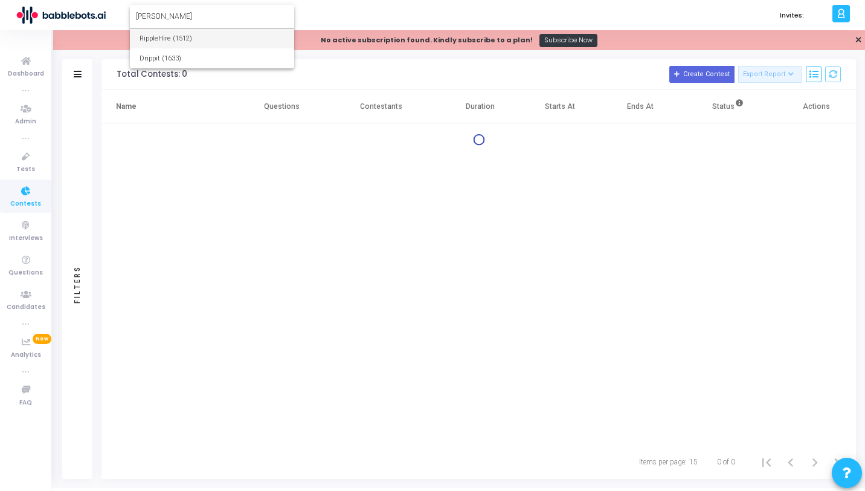
type input "[PERSON_NAME]"
click at [188, 39] on span "RippleHire (1512)" at bounding box center [212, 38] width 145 height 20
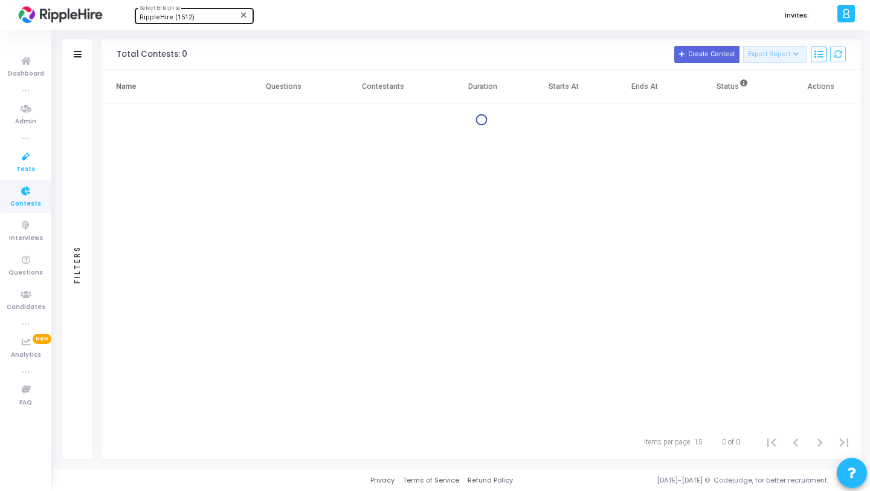
click at [27, 164] on span "Tests" at bounding box center [25, 169] width 19 height 10
